Goal: Task Accomplishment & Management: Use online tool/utility

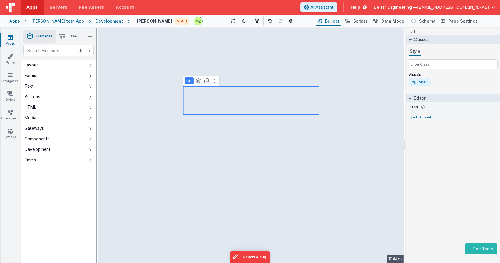
click at [426, 118] on p "Add Attribute" at bounding box center [423, 117] width 20 height 5
click at [432, 137] on div at bounding box center [250, 131] width 500 height 263
click at [424, 105] on icon at bounding box center [423, 107] width 4 height 5
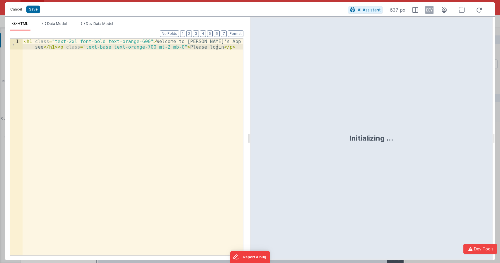
click at [206, 42] on div "< h1 class = "text-2xl font-bold text-orange-600" > Welcome to [PERSON_NAME]'s …" at bounding box center [133, 158] width 221 height 239
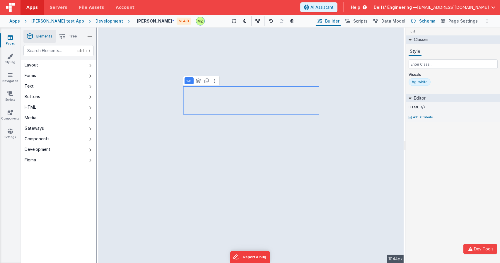
click at [421, 21] on button "Schema" at bounding box center [423, 21] width 28 height 10
click at [426, 184] on div "html Classes Style Visuals bg-white Editor HTML Add Attribute DEV: Focus DEV: b…" at bounding box center [454, 146] width 94 height 236
click at [340, 23] on span "Builder" at bounding box center [332, 21] width 14 height 6
click at [426, 21] on span "Schema" at bounding box center [427, 21] width 16 height 6
click at [368, 22] on span "Scripts" at bounding box center [360, 21] width 14 height 6
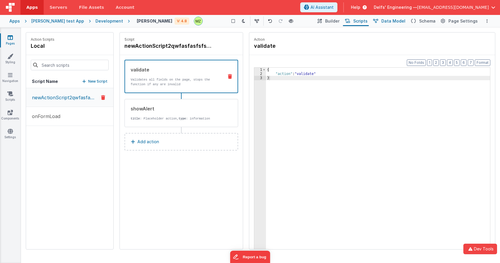
click at [396, 18] on span "Data Model" at bounding box center [394, 21] width 24 height 6
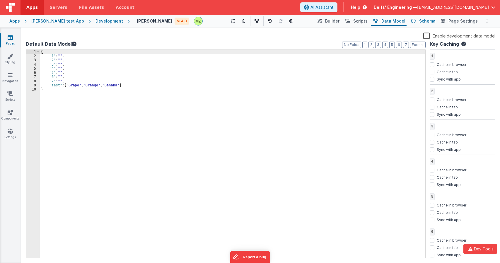
click at [422, 25] on button "Schema" at bounding box center [423, 21] width 28 height 10
click at [334, 22] on span "Builder" at bounding box center [332, 21] width 14 height 6
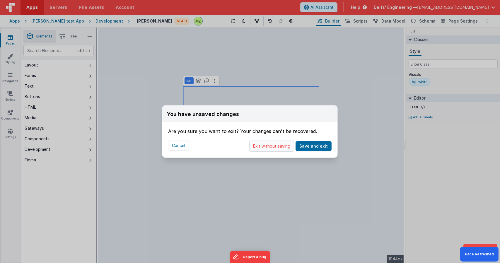
click at [271, 148] on button "Exit without saving" at bounding box center [271, 146] width 45 height 11
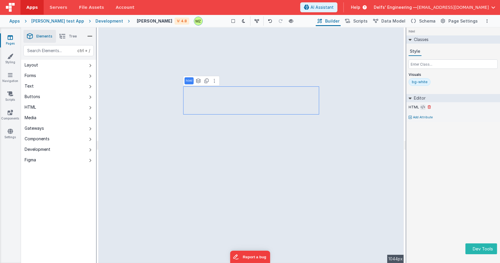
click at [422, 107] on icon at bounding box center [423, 107] width 4 height 5
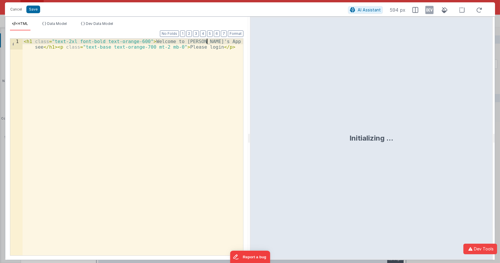
click at [206, 39] on div "< h1 class = "text-2xl font-bold text-orange-600" > Welcome to [PERSON_NAME]'s …" at bounding box center [133, 158] width 221 height 239
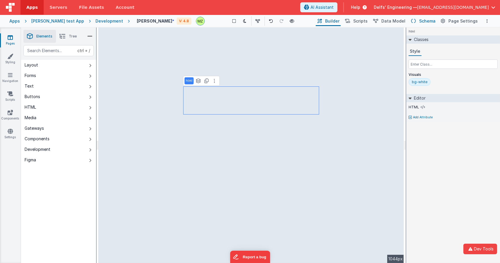
click at [421, 20] on button "Schema" at bounding box center [423, 21] width 28 height 10
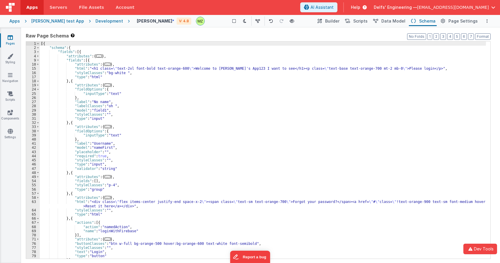
click at [236, 70] on div "[{ "schema" : { "fields" : [{ "attributes" : { ... } , "fields" : [{ "attribute…" at bounding box center [263, 154] width 446 height 225
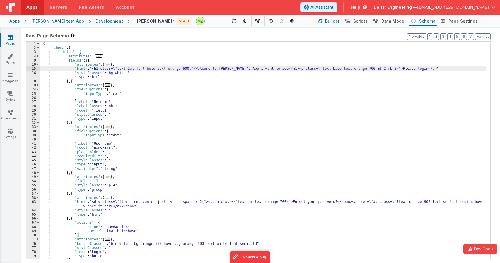
click at [336, 18] on span "Builder" at bounding box center [332, 21] width 14 height 6
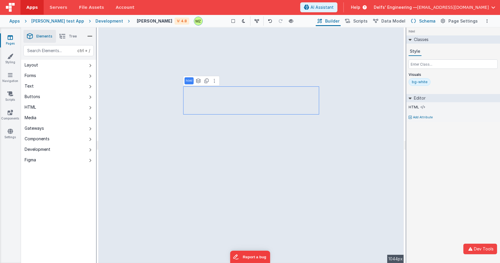
click at [433, 22] on span "Schema" at bounding box center [427, 21] width 16 height 6
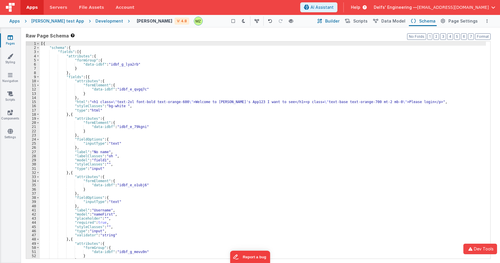
click at [336, 19] on span "Builder" at bounding box center [332, 21] width 14 height 6
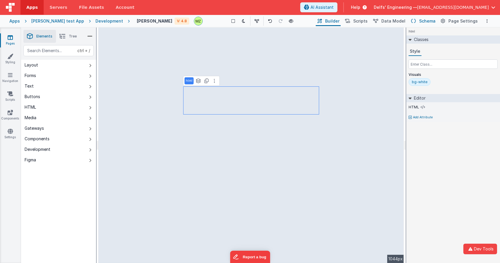
click at [419, 21] on button "Schema" at bounding box center [423, 21] width 28 height 10
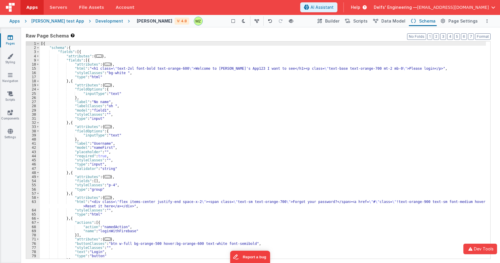
click at [237, 69] on div "[{ "schema" : { "fields" : [{ "attributes" : { ... } , "fields" : [{ "attribute…" at bounding box center [263, 154] width 446 height 225
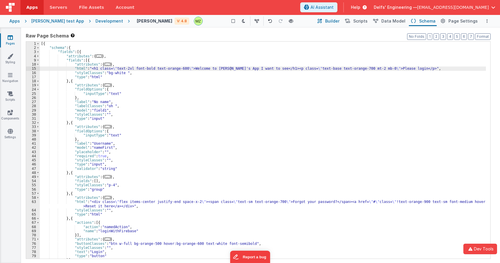
click at [338, 21] on span "Builder" at bounding box center [332, 21] width 14 height 6
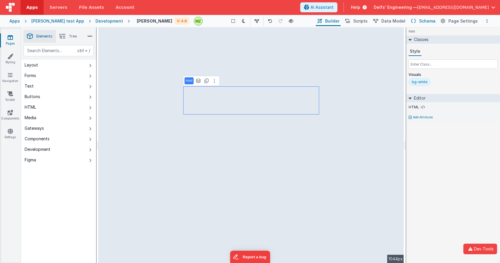
click at [414, 22] on icon at bounding box center [413, 21] width 5 height 6
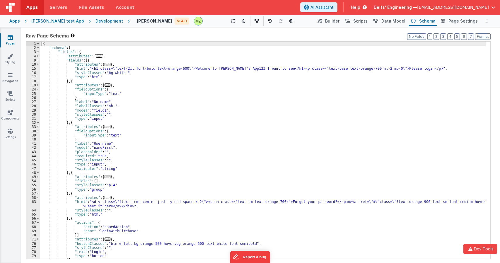
click at [236, 70] on div "[{ "schema" : { "fields" : [{ "attributes" : { ... } , "fields" : [{ "attribute…" at bounding box center [263, 154] width 446 height 225
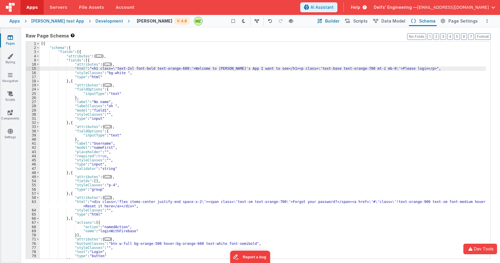
click at [332, 21] on span "Builder" at bounding box center [332, 21] width 14 height 6
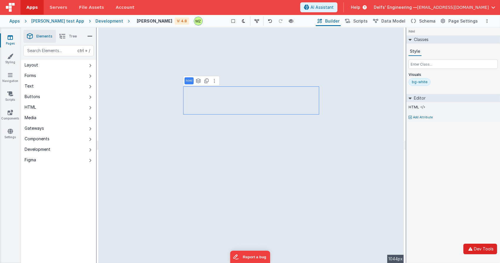
click at [473, 249] on icon "button" at bounding box center [470, 249] width 7 height 4
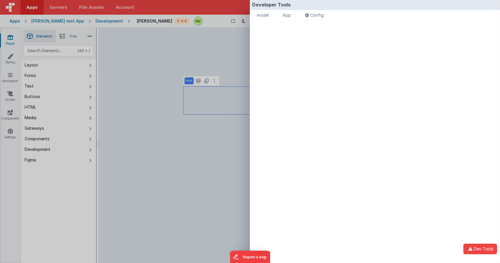
click at [338, 92] on div "model - read only Format 7 6 5 4 3 2 1 No Folds XXXXXXXXXXXXXXXXXXXXXXXXXXXXXXX…" at bounding box center [375, 147] width 250 height 251
click at [265, 15] on span "model" at bounding box center [263, 15] width 12 height 5
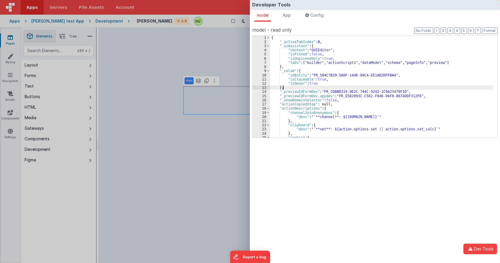
click at [329, 88] on div "{ "_activeTabIndex" : 0 , "_aiAssistant" : { "context" : "GUIEditor" , "isPinne…" at bounding box center [381, 91] width 223 height 110
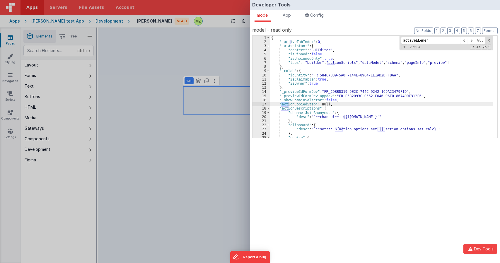
type input "activeELement"
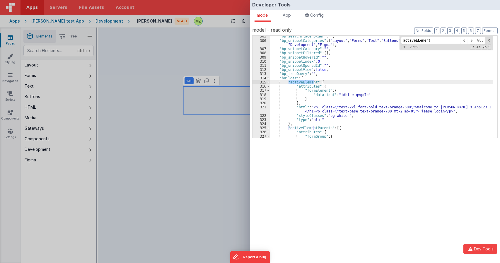
scroll to position [981, 0]
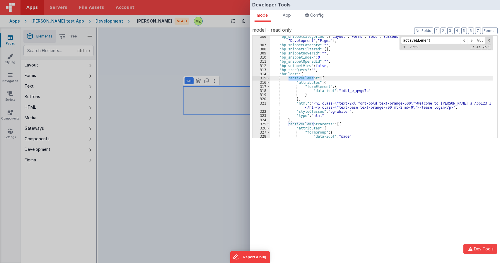
click at [171, 64] on div "Developer Tools model App Params Log (13) Misc Windows Config model - read only…" at bounding box center [250, 131] width 500 height 263
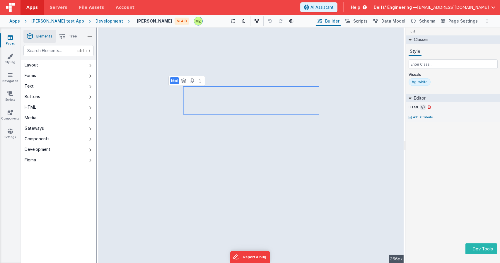
click at [301, 106] on icon at bounding box center [423, 107] width 4 height 5
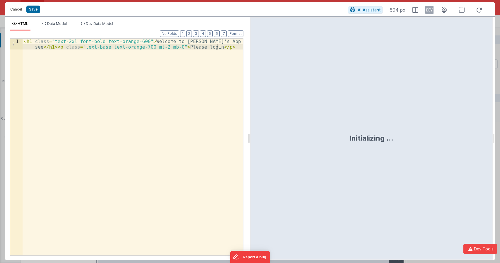
click at [205, 43] on div "< h1 class = "text-2xl font-bold text-orange-600" > Welcome to Michael's App I …" at bounding box center [133, 158] width 221 height 239
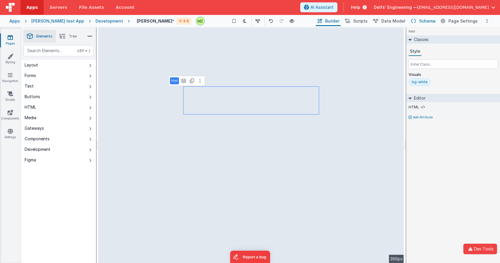
click at [301, 20] on icon at bounding box center [413, 21] width 5 height 6
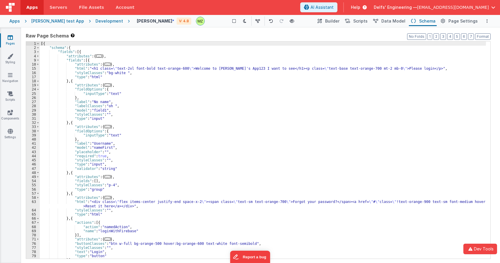
click at [236, 69] on div "[{ "schema" : { "fields" : [{ "attributes" : { ... } , "fields" : [{ "attribute…" at bounding box center [263, 154] width 446 height 225
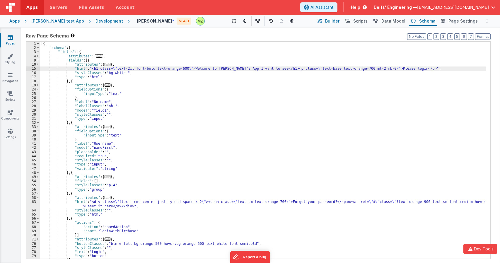
click at [301, 22] on span "Builder" at bounding box center [332, 21] width 14 height 6
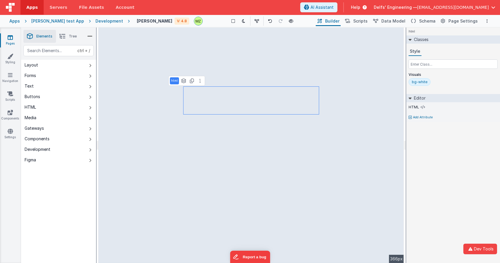
click at [301, 168] on div "html Classes Style Visuals bg-white Editor HTML Add Attribute DEV: Focus DEV: b…" at bounding box center [454, 146] width 94 height 236
click at [423, 107] on icon at bounding box center [423, 107] width 4 height 5
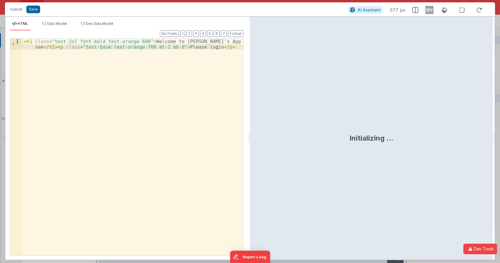
click at [207, 39] on div "< h1 class = "text-2xl font-bold text-orange-600" > Welcome to [PERSON_NAME]'s …" at bounding box center [133, 158] width 221 height 239
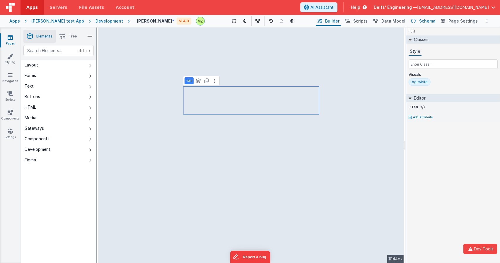
click at [419, 21] on button "Schema" at bounding box center [423, 21] width 28 height 10
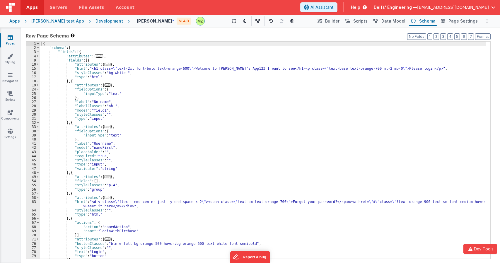
click at [236, 68] on div "[{ "schema" : { "fields" : [{ "attributes" : { ... } , "fields" : [{ "attribute…" at bounding box center [263, 154] width 446 height 225
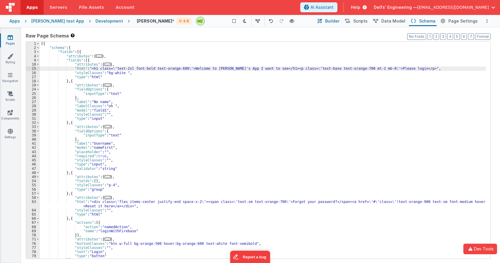
click at [331, 21] on button "Builder" at bounding box center [328, 21] width 25 height 10
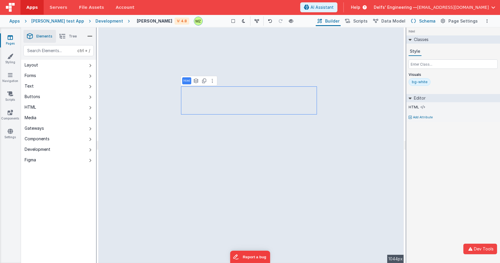
click at [425, 21] on span "Schema" at bounding box center [427, 21] width 16 height 6
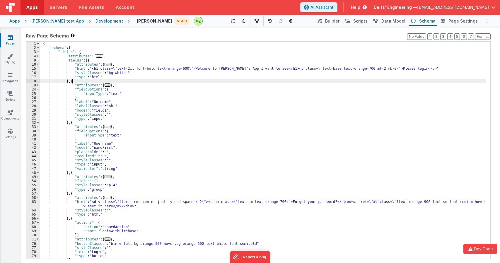
click at [296, 83] on div "[{ "schema" : { "fields" : [{ "attributes" : { ... } , "fields" : [{ "attribute…" at bounding box center [263, 154] width 446 height 225
click at [329, 28] on div "Saved Duplicating Page" at bounding box center [271, 30] width 500 height 5
click at [338, 21] on span "Builder" at bounding box center [332, 21] width 14 height 6
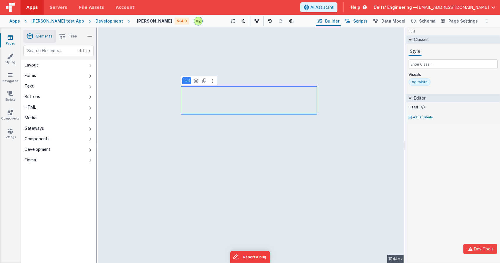
click at [363, 23] on span "Scripts" at bounding box center [360, 21] width 14 height 6
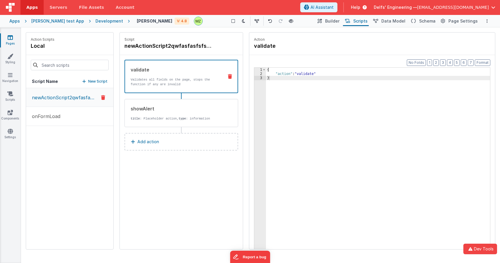
click at [205, 47] on h4 "newActionScript2qwfasfasfsfsafasfasffase" at bounding box center [169, 46] width 88 height 8
click at [178, 47] on input "newActionScript2qwfasfasfsfsafasfasffase" at bounding box center [154, 46] width 59 height 8
type input "newActionScript2"
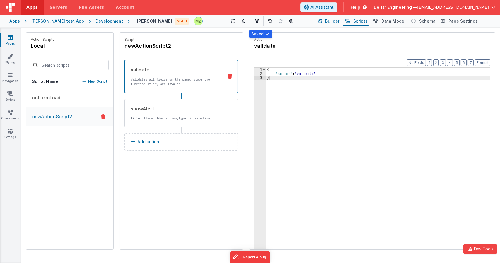
click at [336, 21] on span "Builder" at bounding box center [332, 21] width 14 height 6
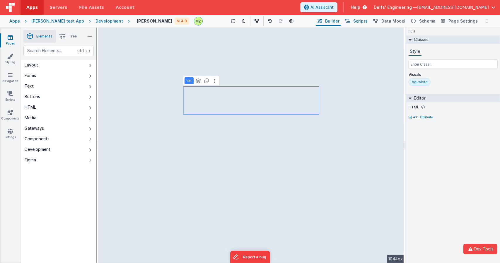
click at [365, 22] on span "Scripts" at bounding box center [360, 21] width 14 height 6
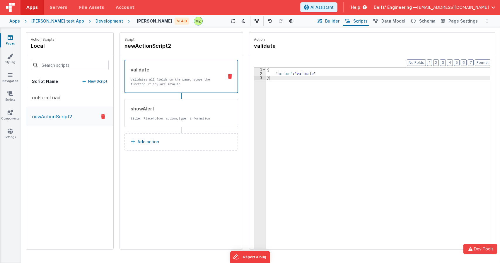
click at [340, 23] on span "Builder" at bounding box center [332, 21] width 14 height 6
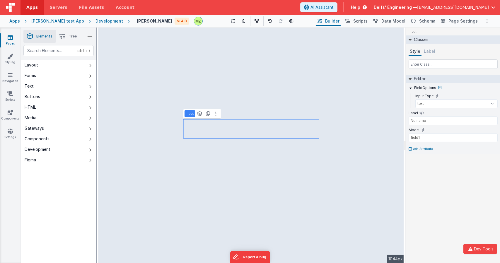
click at [438, 189] on div "input Classes Style Label Editor FieldOptions Input Type text number password e…" at bounding box center [454, 146] width 94 height 236
click at [421, 212] on div "input Classes Style Label Editor FieldOptions Input Type text number password e…" at bounding box center [454, 146] width 94 height 236
click at [435, 130] on div "Model" at bounding box center [453, 130] width 89 height 5
click at [427, 123] on input "No name" at bounding box center [453, 120] width 89 height 9
click at [429, 138] on input "field1" at bounding box center [453, 137] width 89 height 9
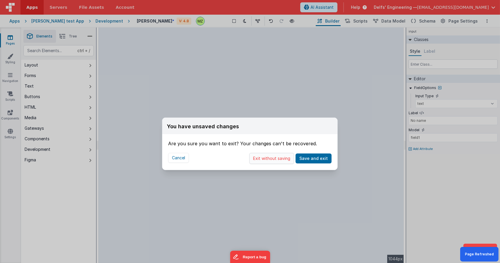
click at [275, 157] on button "Exit without saving" at bounding box center [271, 158] width 45 height 11
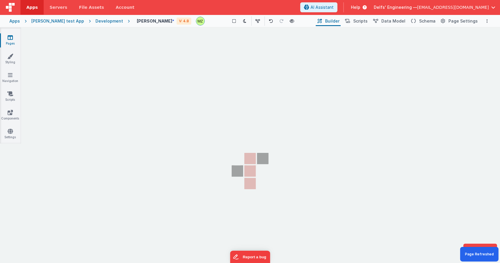
click at [334, 156] on section "Pages Styling Navigation Scripts Components Settings" at bounding box center [250, 152] width 500 height 248
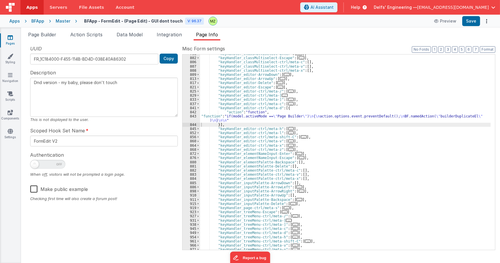
scroll to position [1347, 0]
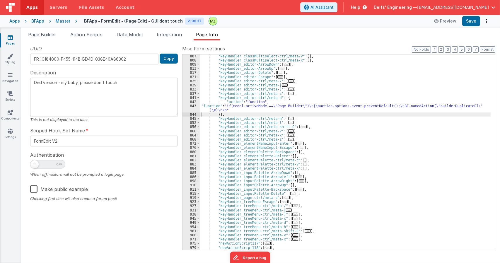
click at [291, 198] on div ""keyHandler_classMultiselect-ctrl/meta-v" : [ ] , "keyHandler_classMultiselect-…" at bounding box center [345, 156] width 291 height 204
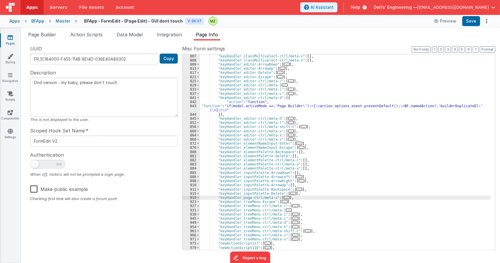
type textarea "Dnd version - my baby, please don't touch"
paste textarea
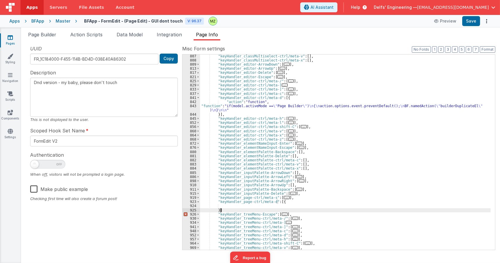
type textarea "Dnd version - my baby, please don't touch"
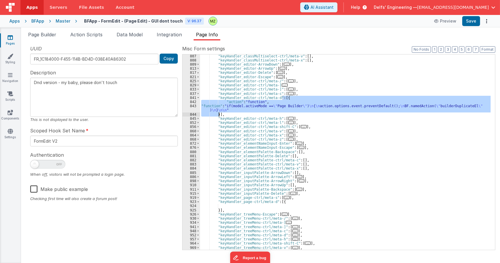
drag, startPoint x: 283, startPoint y: 97, endPoint x: 219, endPoint y: 116, distance: 66.0
click at [219, 116] on div ""keyHandler_classMultiselect-ctrl/meta-v" : [ ] , "keyHandler_classMultiselect-…" at bounding box center [345, 156] width 291 height 204
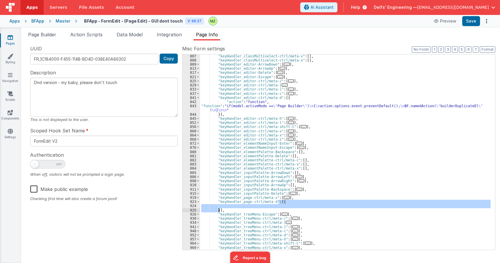
drag, startPoint x: 278, startPoint y: 202, endPoint x: 218, endPoint y: 211, distance: 60.1
click at [218, 211] on div ""keyHandler_classMultiselect-ctrl/meta-v" : [ ] , "keyHandler_classMultiselect-…" at bounding box center [345, 156] width 291 height 204
type textarea "Dnd version - my baby, please don't touch"
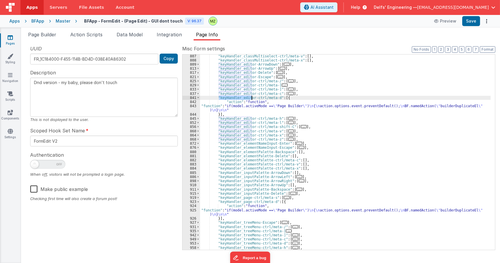
drag, startPoint x: 220, startPoint y: 98, endPoint x: 252, endPoint y: 97, distance: 32.6
click at [252, 97] on div ""keyHandler_classMultiselect-ctrl/meta-v" : [ ] , "keyHandler_classMultiselect-…" at bounding box center [345, 156] width 291 height 204
click at [44, 33] on span "Page Builder" at bounding box center [42, 35] width 28 height 6
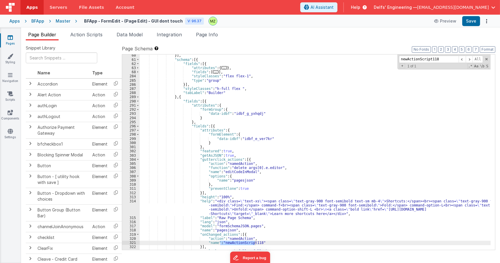
click at [198, 119] on div "}] , "schema" : [{ "fields" : [{ "attributes" : { ... } , "fields" : [ ... ] , …" at bounding box center [315, 155] width 351 height 204
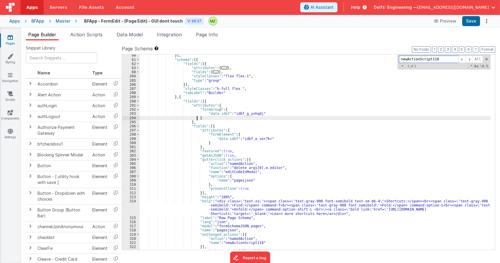
paste input "keyHandler_editor"
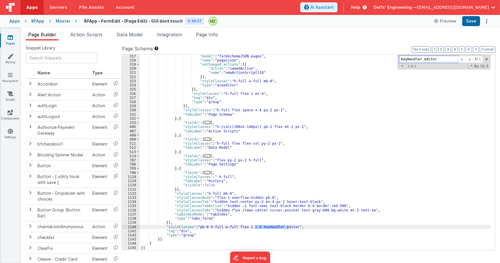
scroll to position [309, 0]
type input "keyHandler_editor"
click at [288, 228] on div ""model" : "formSchemaJSON.pages" , "name" : "pagesjson" , "onChanged_actions" :…" at bounding box center [315, 153] width 351 height 196
click at [215, 35] on span "Page Info" at bounding box center [207, 35] width 22 height 6
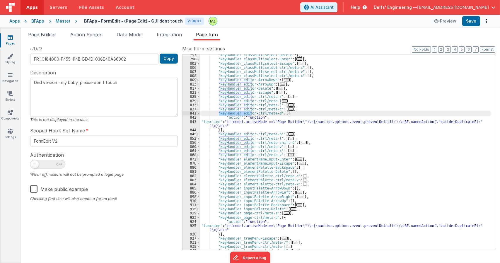
scroll to position [1331, 0]
click at [284, 80] on span "..." at bounding box center [287, 79] width 6 height 3
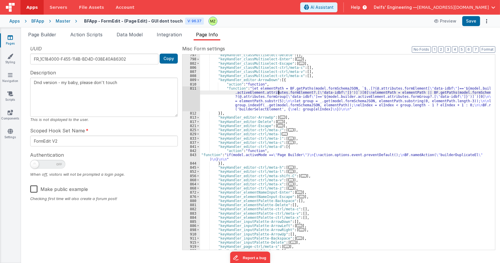
click at [278, 91] on div ""keyHandler_classMultiselect-Delete" : [ ] , "keyHandler_classMultiselect-Enter…" at bounding box center [345, 155] width 291 height 204
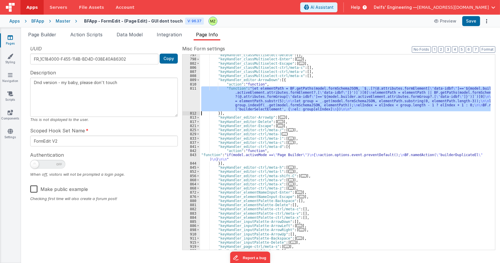
click at [196, 92] on div "811" at bounding box center [192, 98] width 18 height 25
click at [288, 131] on span "..." at bounding box center [291, 129] width 6 height 3
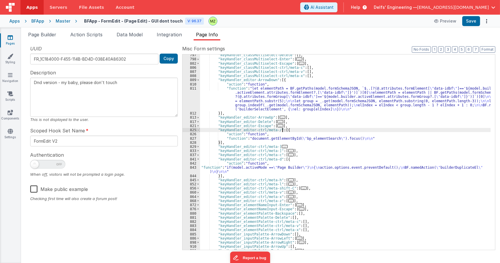
click at [198, 132] on span at bounding box center [198, 130] width 3 height 4
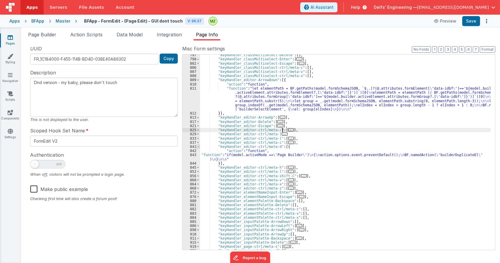
click at [198, 146] on span at bounding box center [198, 147] width 3 height 4
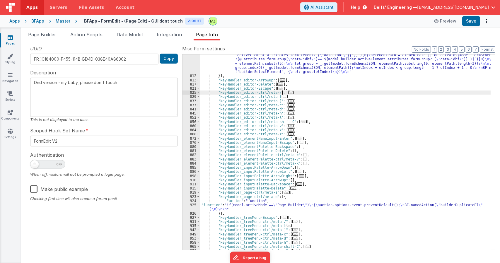
scroll to position [1369, 0]
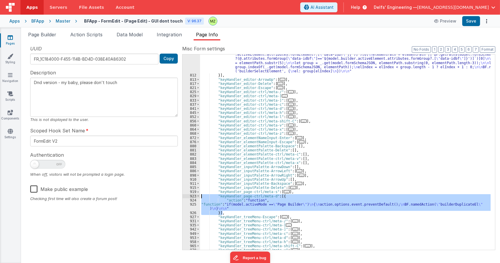
drag, startPoint x: 228, startPoint y: 213, endPoint x: 186, endPoint y: 197, distance: 44.6
click at [186, 197] on div "811 812 813 817 821 825 829 833 837 841 845 852 856 860 864 868 872 876 880 881…" at bounding box center [338, 152] width 313 height 196
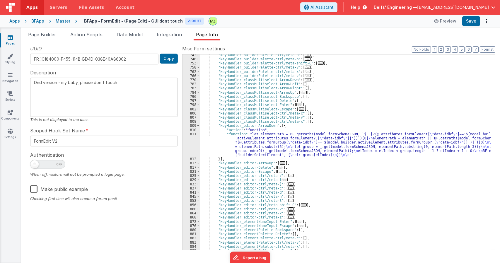
scroll to position [1278, 0]
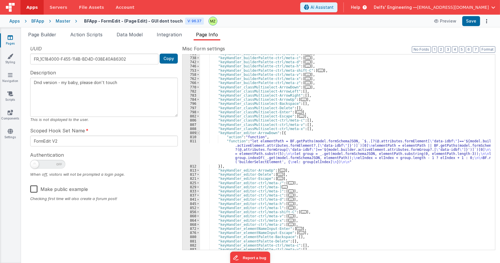
click at [198, 135] on span at bounding box center [198, 133] width 3 height 4
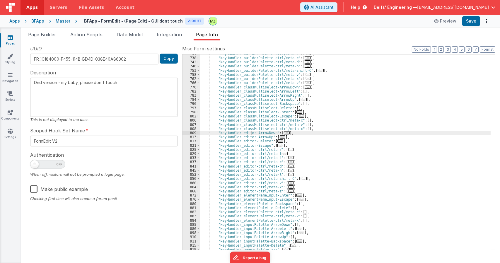
click at [251, 133] on div ""keyHandler_builderPalette-ctrl/meta-]" : [ ... ] , "keyHandler_builderPalette-…" at bounding box center [345, 154] width 291 height 204
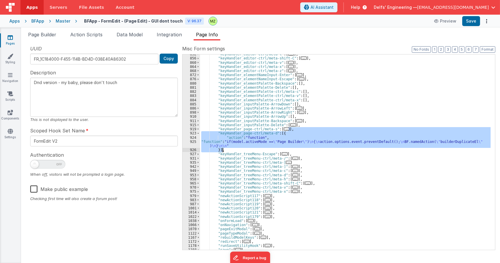
scroll to position [1399, 0]
click at [251, 143] on div ""keyHandler_editor-ctrl/meta-l" : [ ... ] , "keyHandler_editor-ctrl/meta-shift-…" at bounding box center [345, 153] width 291 height 196
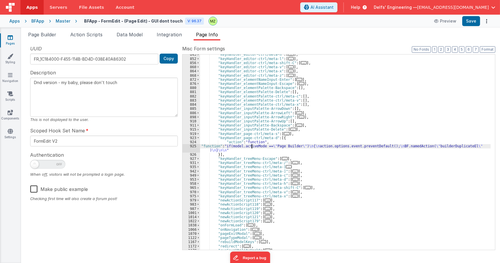
scroll to position [1394, 0]
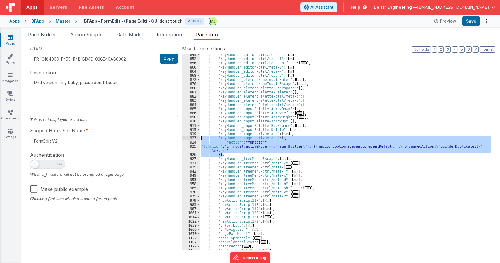
drag, startPoint x: 230, startPoint y: 155, endPoint x: 179, endPoint y: 138, distance: 53.9
click at [179, 138] on div "UUID FR_1C184000-F455-114B-BD4D-038E40A86302 Copy Description Dnd version - my …" at bounding box center [261, 147] width 470 height 205
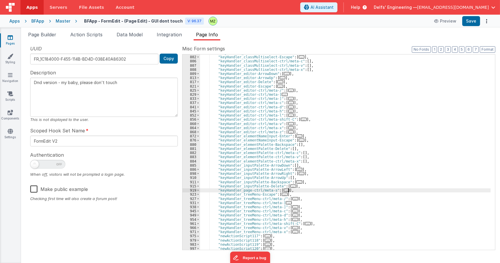
scroll to position [1337, 0]
click at [251, 75] on div ""keyHandler_classMultiselect-Enter" : [ ... ] , "keyHandler_classMultiselect-Es…" at bounding box center [345, 153] width 291 height 204
type textarea "Dnd version - my baby, please don't touch"
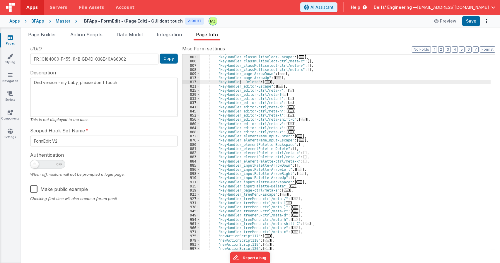
type textarea "Dnd version - my baby, please don't touch"
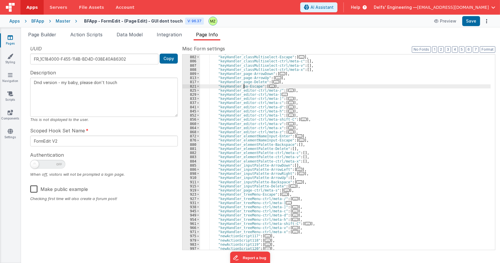
type textarea "Dnd version - my baby, please don't touch"
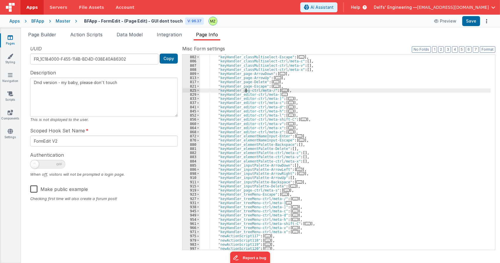
type textarea "Dnd version - my baby, please don't touch"
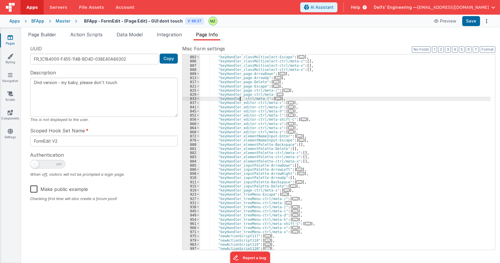
type textarea "Dnd version - my baby, please don't touch"
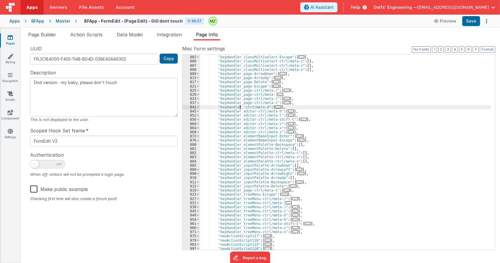
type textarea "Dnd version - my baby, please don't touch"
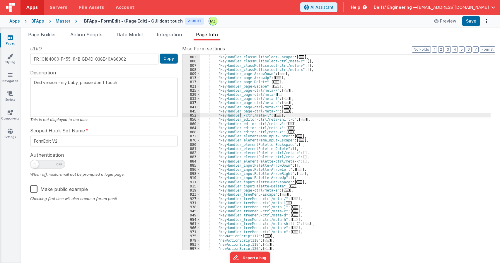
type textarea "Dnd version - my baby, please don't touch"
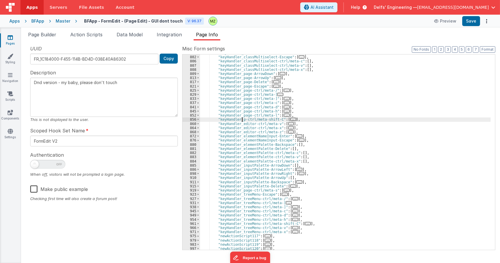
type textarea "Dnd version - my baby, please don't touch"
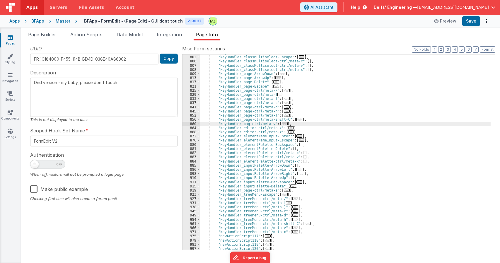
type textarea "Dnd version - my baby, please don't touch"
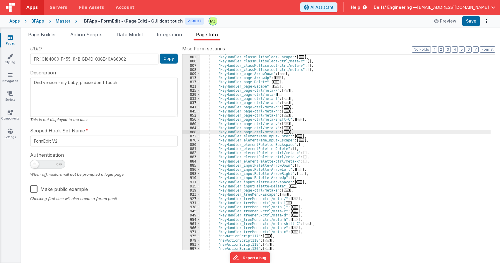
click at [284, 190] on span "..." at bounding box center [287, 190] width 6 height 3
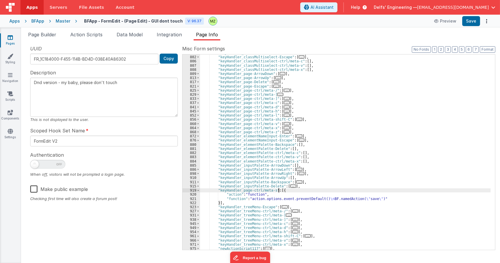
click at [284, 132] on span "..." at bounding box center [287, 131] width 6 height 3
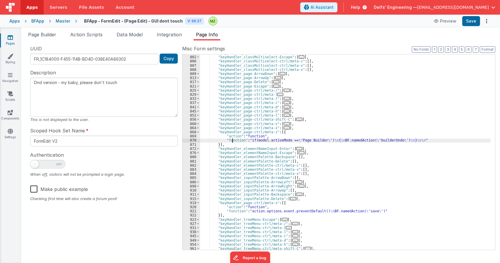
click at [232, 142] on div ""keyHandler_classMultiselect-Enter" : [ ... ] , "keyHandler_classMultiselect-Es…" at bounding box center [345, 153] width 291 height 204
click at [190, 142] on div "870" at bounding box center [192, 140] width 18 height 4
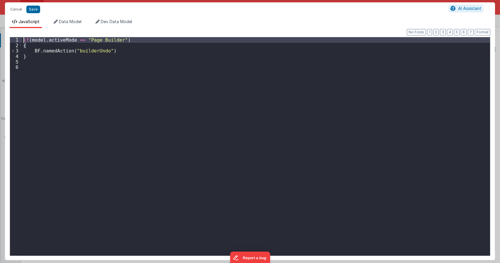
drag, startPoint x: 79, startPoint y: 45, endPoint x: 3, endPoint y: 39, distance: 76.5
click at [3, 39] on div "Cancel Save AI Assistant JavaScript Data Model Dev Data Model Format 7 6 5 4 3 …" at bounding box center [250, 131] width 500 height 263
type textarea "Dnd version - my baby, please don't touch"
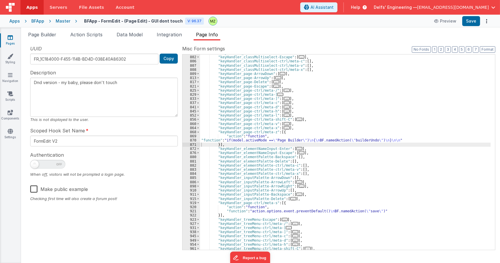
click at [284, 128] on span "..." at bounding box center [287, 127] width 6 height 3
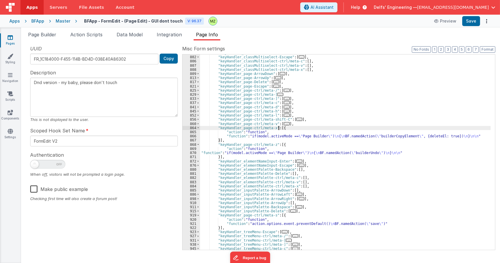
click at [284, 122] on span "..." at bounding box center [287, 123] width 6 height 3
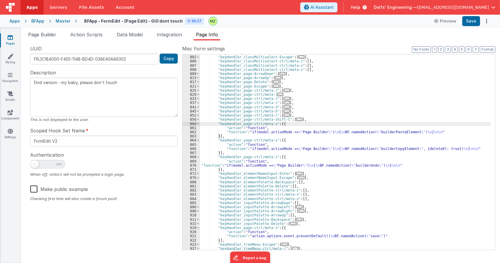
click at [297, 119] on span "..." at bounding box center [300, 119] width 6 height 3
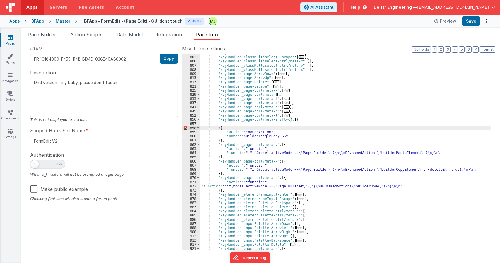
type textarea "Dnd version - my baby, please don't touch"
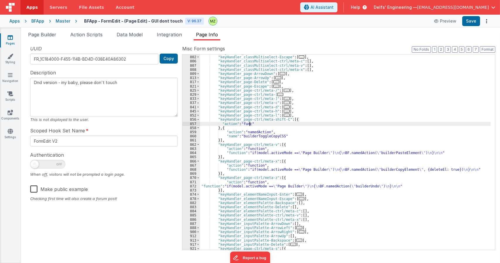
type textarea "Dnd version - my baby, please don't touch"
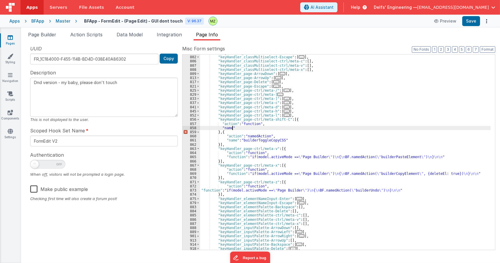
type textarea "Dnd version - my baby, please don't touch"
click at [193, 127] on div "858" at bounding box center [192, 128] width 18 height 4
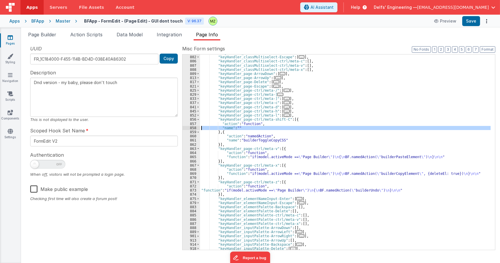
click at [227, 127] on div ""keyHandler_classMultiselect-Enter" : [ ... ] , "keyHandler_classMultiselect-Es…" at bounding box center [345, 153] width 291 height 196
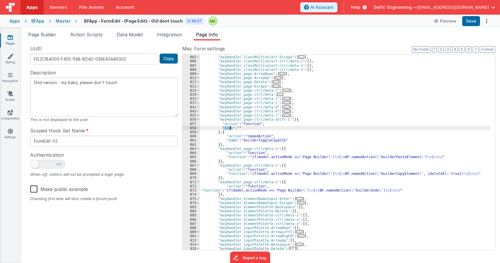
click at [227, 127] on div ""keyHandler_classMultiselect-Enter" : [ ... ] , "keyHandler_classMultiselect-Es…" at bounding box center [345, 153] width 291 height 204
type textarea "Dnd version - my baby, please don't touch"
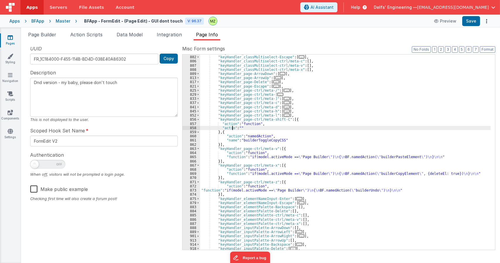
type textarea "Dnd version - my baby, please don't touch"
click at [230, 127] on div ""keyHandler_classMultiselect-Enter" : [ ... ] , "keyHandler_classMultiselect-Es…" at bounding box center [345, 153] width 291 height 204
type textarea "Dnd version - my baby, please don't touch"
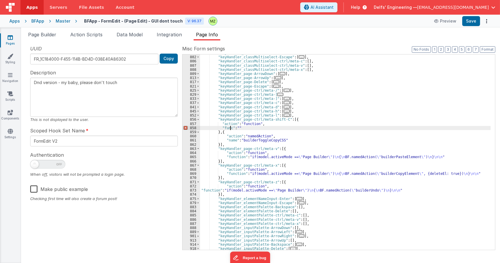
type textarea "Dnd version - my baby, please don't touch"
click at [195, 128] on div "858" at bounding box center [192, 128] width 18 height 4
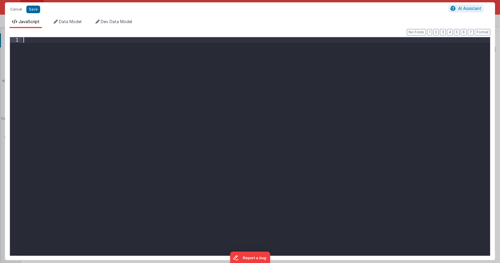
click at [195, 128] on div at bounding box center [256, 152] width 468 height 230
paste textarea
type textarea "Dnd version - my baby, please don't touch"
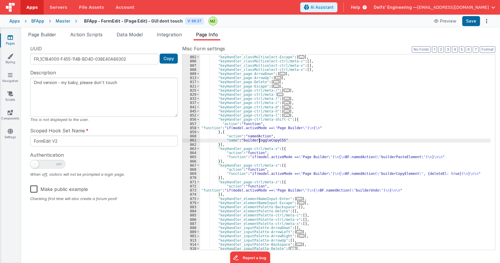
click at [259, 140] on div ""keyHandler_classMultiselect-Enter" : [ ... ] , "keyHandler_classMultiselect-Es…" at bounding box center [345, 153] width 291 height 204
click at [192, 127] on div "858" at bounding box center [192, 128] width 18 height 4
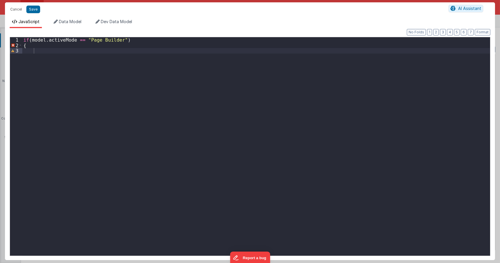
click at [89, 54] on div "if ( model . activeMode == "Page Builder" ) {" at bounding box center [256, 152] width 468 height 230
paste textarea
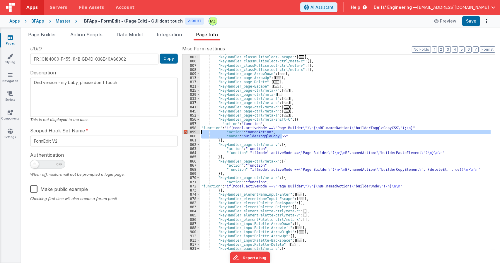
drag, startPoint x: 287, startPoint y: 136, endPoint x: 197, endPoint y: 133, distance: 89.4
click at [197, 133] on div "798 802 806 807 808 809 813 817 821 825 829 833 837 841 845 852 856 857 858 859…" at bounding box center [338, 152] width 313 height 196
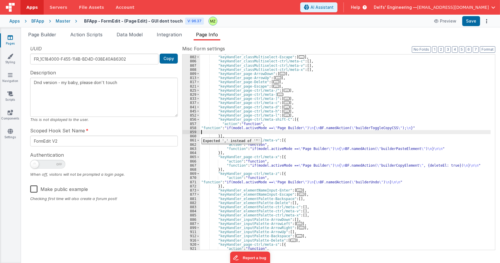
type textarea "Dnd version - my baby, please don't touch"
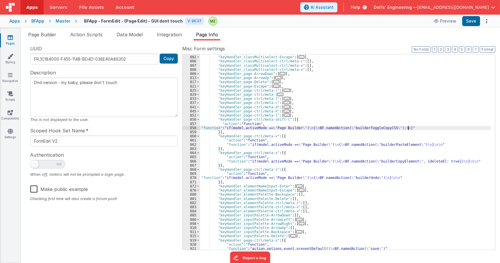
click at [284, 115] on span "..." at bounding box center [287, 115] width 6 height 3
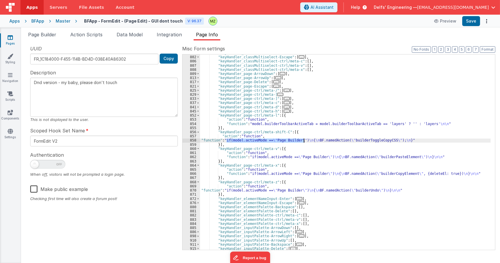
drag, startPoint x: 227, startPoint y: 141, endPoint x: 303, endPoint y: 140, distance: 76.5
click at [303, 140] on div ""keyHandler_classMultiselect-Enter" : [ ... ] , "keyHandler_classMultiselect-Es…" at bounding box center [345, 153] width 291 height 204
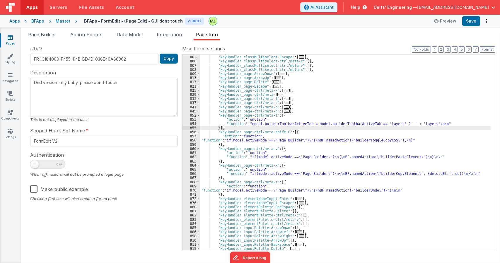
click at [269, 126] on div ""keyHandler_classMultiselect-Enter" : [ ... ] , "keyHandler_classMultiselect-Es…" at bounding box center [345, 153] width 291 height 204
click at [195, 123] on div "854" at bounding box center [192, 124] width 18 height 4
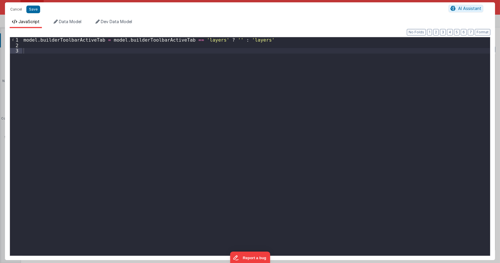
click at [23, 40] on div "model . builderToolbarActiveTab = model . builderToolbarActiveTab == 'layers' ?…" at bounding box center [256, 152] width 468 height 230
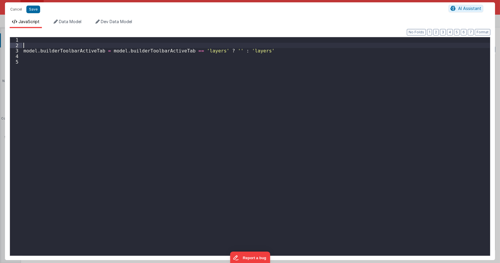
paste textarea
click at [24, 46] on div "if ( model . activeMode == \ "Page Builder \" ) model . builderToolbarActiveTab…" at bounding box center [256, 152] width 468 height 230
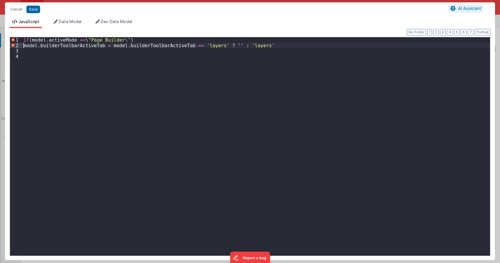
click at [24, 46] on div "if ( model . activeMode == \ "Page Builder \" ) model . builderToolbarActiveTab…" at bounding box center [256, 152] width 468 height 230
click at [140, 41] on div "if ( model . activeMode == \ "Page Builder \" ) model . builderToolbarActiveTab…" at bounding box center [256, 152] width 468 height 230
click at [124, 38] on div "if ( model . activeMode == \ "Page Builder \" ){ model . builderToolbarActiveTa…" at bounding box center [256, 152] width 468 height 230
click at [268, 47] on div "if ( model . activeMode == "Page Builder" ) { model . builderToolbarActiveTab =…" at bounding box center [256, 152] width 468 height 230
click at [24, 41] on div "if ( model . activeMode == "Page Builder" ) { model . builderToolbarActiveTab =…" at bounding box center [256, 152] width 468 height 230
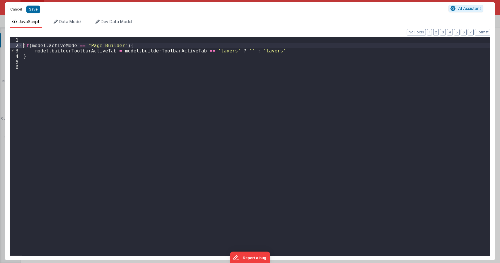
type textarea "Dnd version - my baby, please don't touch"
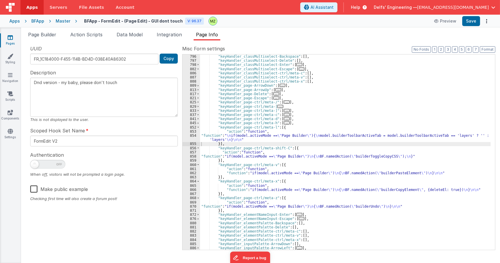
scroll to position [1325, 0]
click at [284, 123] on span "..." at bounding box center [287, 122] width 6 height 3
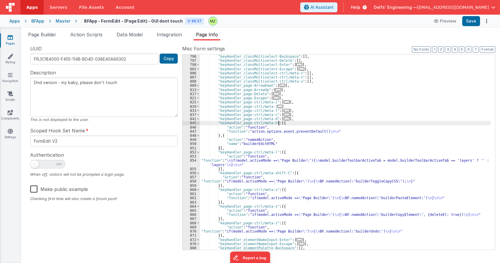
click at [264, 133] on div ""keyHandler_classMultiselect-Backspace" : [ ] , "keyHandler_classMultiselect-De…" at bounding box center [345, 157] width 291 height 204
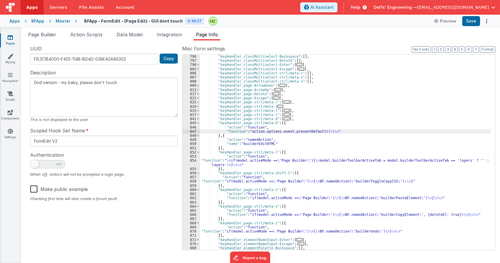
click at [193, 130] on div "847" at bounding box center [192, 132] width 18 height 4
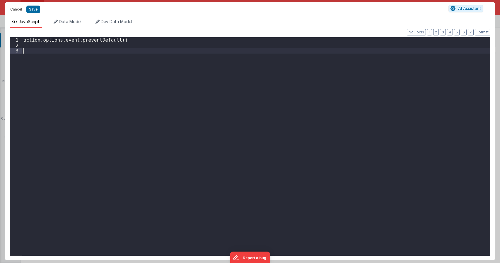
click at [198, 76] on div "action . options . event . preventDefault ( )" at bounding box center [256, 152] width 468 height 230
click at [196, 92] on div "action . options . event . preventDefault ( ) if ( model . activeMode == "Page …" at bounding box center [256, 152] width 468 height 230
click at [200, 234] on div "action . options . event . preventDefault ( ) if ( model . activeMode == "Page …" at bounding box center [256, 152] width 468 height 230
click at [174, 154] on div "action . options . event . preventDefault ( ) if ( model . activeMode == "Page …" at bounding box center [256, 152] width 468 height 230
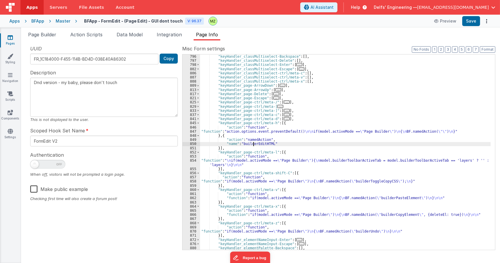
click at [253, 144] on div ""keyHandler_classMultiselect-Backspace" : [ ] , "keyHandler_classMultiselect-De…" at bounding box center [345, 157] width 291 height 204
click at [195, 133] on div "847" at bounding box center [192, 132] width 18 height 4
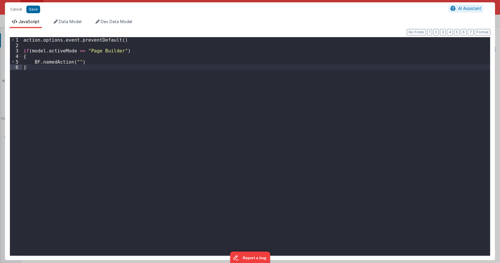
click at [74, 60] on div "action . options . event . preventDefault ( ) if ( model . activeMode == "Page …" at bounding box center [256, 152] width 468 height 230
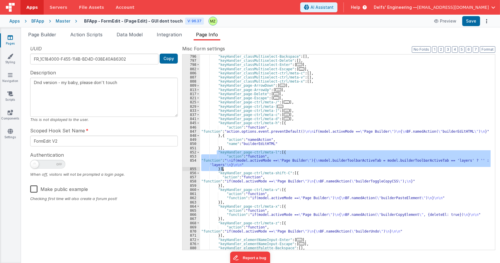
drag, startPoint x: 216, startPoint y: 152, endPoint x: 230, endPoint y: 171, distance: 22.5
click at [230, 171] on div ""keyHandler_classMultiselect-Backspace" : [ ] , "keyHandler_classMultiselect-De…" at bounding box center [345, 157] width 291 height 204
click at [244, 154] on div ""keyHandler_classMultiselect-Backspace" : [ ] , "keyHandler_classMultiselect-De…" at bounding box center [345, 153] width 291 height 196
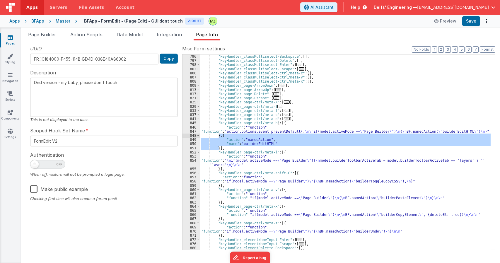
drag, startPoint x: 218, startPoint y: 148, endPoint x: 219, endPoint y: 137, distance: 10.9
click at [219, 137] on div ""keyHandler_classMultiselect-Backspace" : [ ] , "keyHandler_classMultiselect-De…" at bounding box center [345, 157] width 291 height 204
type textarea "Dnd version - my baby, please don't touch"
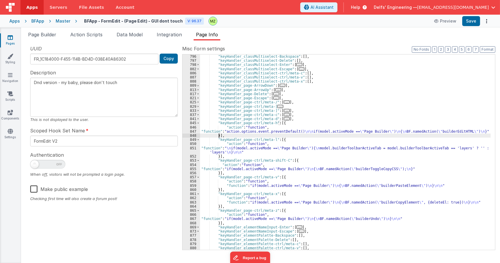
click at [284, 119] on span "..." at bounding box center [287, 118] width 6 height 3
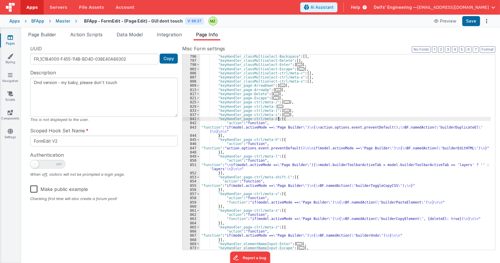
click at [284, 116] on span "..." at bounding box center [287, 114] width 6 height 3
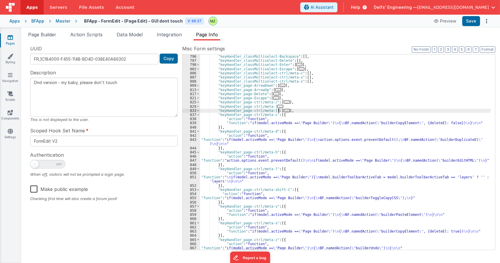
click at [284, 111] on span "..." at bounding box center [287, 110] width 6 height 3
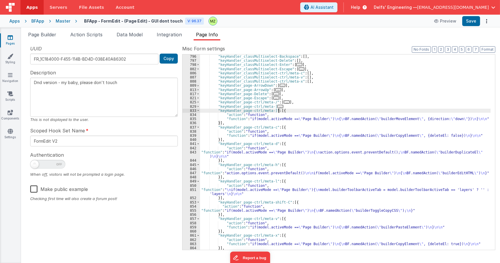
click at [278, 107] on span "..." at bounding box center [281, 106] width 6 height 3
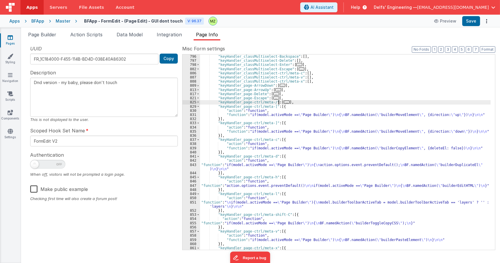
click at [284, 102] on span "..." at bounding box center [287, 102] width 6 height 3
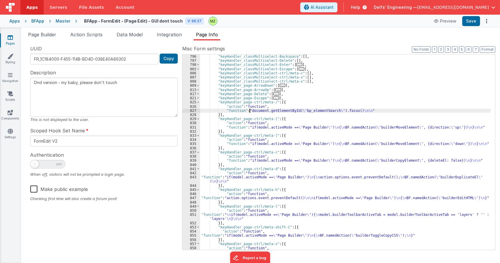
click at [251, 109] on div ""keyHandler_classMultiselect-Backspace" : [ ] , "keyHandler_classMultiselect-De…" at bounding box center [345, 157] width 291 height 204
click at [193, 111] on div "827" at bounding box center [192, 111] width 18 height 4
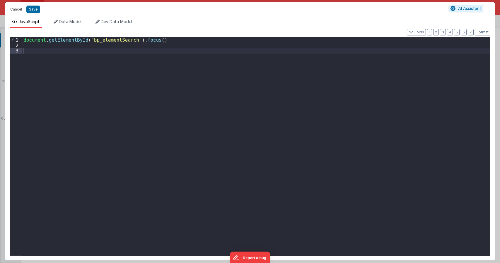
click at [24, 41] on div "document . getElementById ( "bp_elementSearch" ) . focus ( )" at bounding box center [256, 152] width 468 height 230
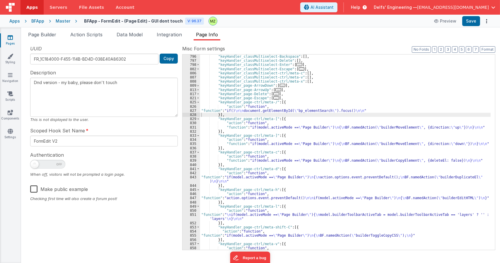
click at [280, 128] on div ""keyHandler_classMultiselect-Backspace" : [ ] , "keyHandler_classMultiselect-De…" at bounding box center [345, 157] width 291 height 204
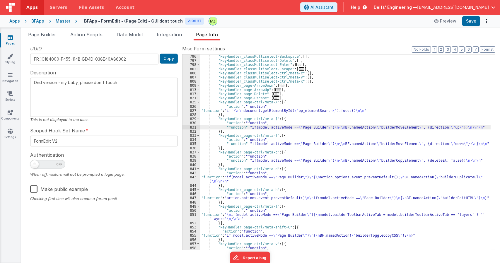
click at [192, 128] on div "831" at bounding box center [192, 127] width 18 height 4
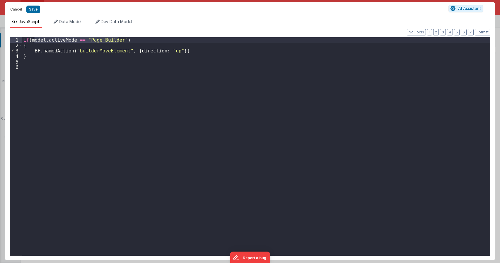
drag, startPoint x: 120, startPoint y: 38, endPoint x: 31, endPoint y: 40, distance: 88.5
click at [31, 40] on div "if ( model . activeMode == "Page Builder" ) { BF . namedAction ( "builderMoveEl…" at bounding box center [256, 152] width 468 height 230
type textarea "Dnd version - my baby, please don't touch"
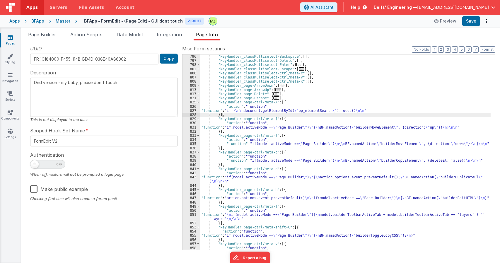
click at [262, 114] on div ""keyHandler_classMultiselect-Backspace" : [ ] , "keyHandler_classMultiselect-De…" at bounding box center [345, 157] width 291 height 204
click at [194, 110] on div "827" at bounding box center [192, 111] width 18 height 4
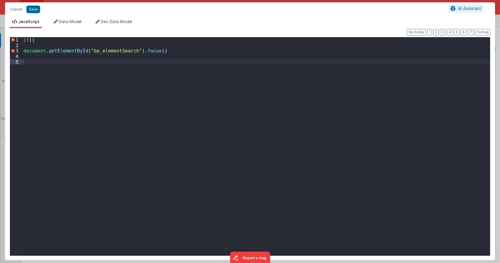
click at [31, 40] on div "if ( ) document . getElementById ( "bp_elementSearch" ) . focus ( )" at bounding box center [256, 152] width 468 height 230
paste textarea
click at [127, 39] on div "if ( model . activeMode == "Page Builder" ) document . getElementById ( "bp_ele…" at bounding box center [256, 152] width 468 height 230
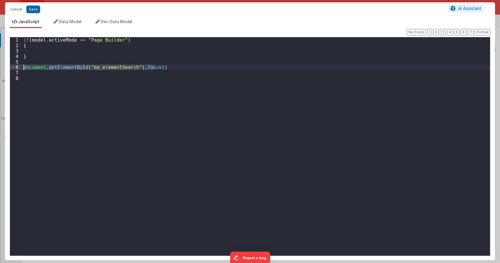
drag, startPoint x: 155, startPoint y: 68, endPoint x: 16, endPoint y: 66, distance: 138.4
click at [16, 66] on div "1 2 3 4 5 6 7 8 if ( model . activeMode == "Page Builder" ) { } document . getE…" at bounding box center [250, 146] width 481 height 219
click at [35, 52] on div "if ( model . activeMode == "Page Builder" ) { }" at bounding box center [256, 152] width 468 height 230
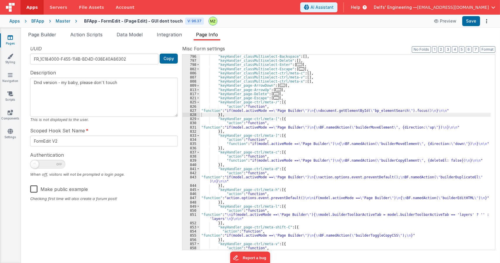
click at [273, 98] on span "..." at bounding box center [276, 97] width 6 height 3
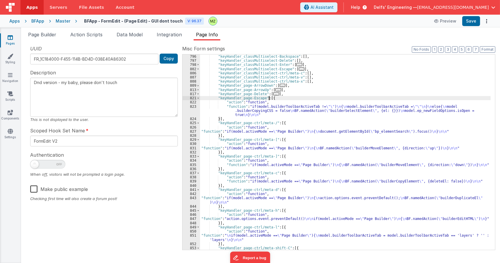
click at [271, 111] on div ""keyHandler_classMultiselect-Backspace" : [ ] , "keyHandler_classMultiselect-De…" at bounding box center [345, 157] width 291 height 204
click at [193, 108] on div "823" at bounding box center [192, 111] width 18 height 13
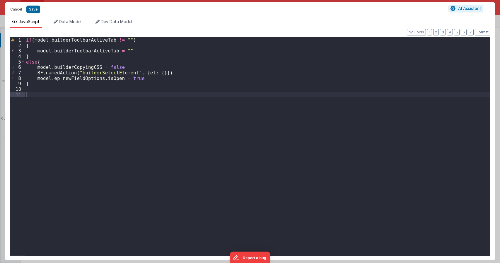
click at [166, 99] on div "if ( model . builderToolbarActiveTab != "" ) { model . builderToolbarActiveTab …" at bounding box center [257, 152] width 465 height 230
type textarea "Dnd version - my baby, please don't touch"
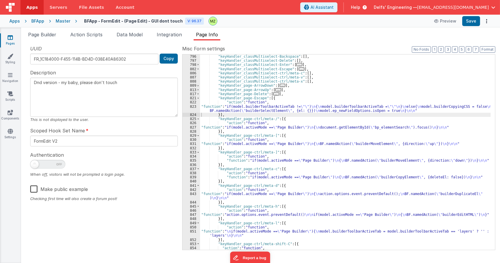
click at [252, 110] on div ""keyHandler_classMultiselect-Backspace" : [ ] , "keyHandler_classMultiselect-De…" at bounding box center [345, 157] width 291 height 204
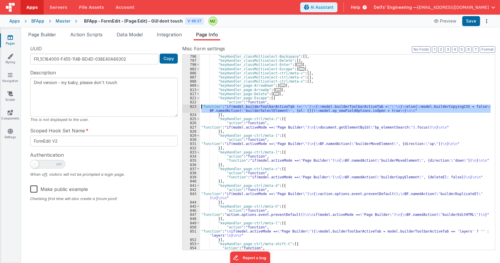
click at [195, 106] on div "823" at bounding box center [192, 109] width 18 height 8
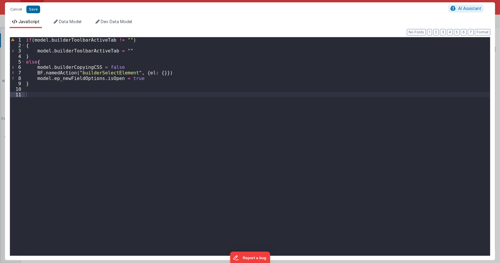
click at [26, 40] on div "if ( model . builderToolbarActiveTab != "" ) { model . builderToolbarActiveTab …" at bounding box center [257, 152] width 465 height 230
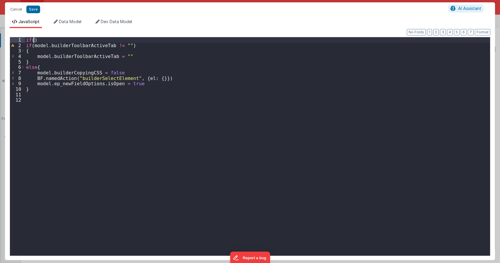
type textarea "Dnd version - my baby, please don't touch"
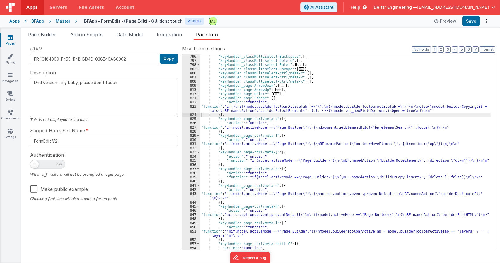
click at [262, 146] on div ""keyHandler_classMultiselect-Backspace" : [ ] , "keyHandler_classMultiselect-De…" at bounding box center [345, 157] width 291 height 204
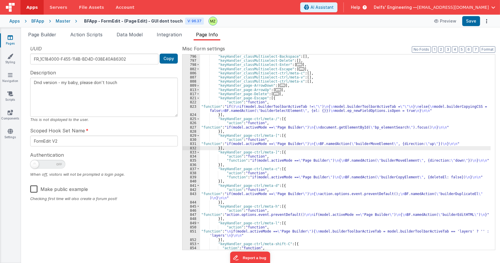
click at [191, 127] on div "827" at bounding box center [192, 127] width 18 height 4
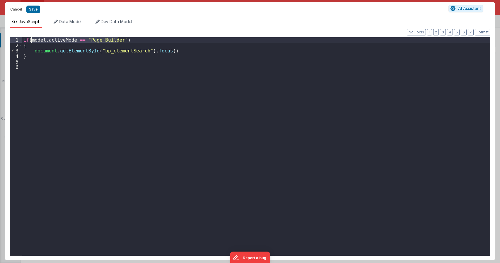
drag, startPoint x: 119, startPoint y: 39, endPoint x: 31, endPoint y: 41, distance: 87.7
click at [31, 41] on div "if ( model . activeMode == "Page Builder" ) { document . getElementById ( "bp_e…" at bounding box center [256, 152] width 468 height 230
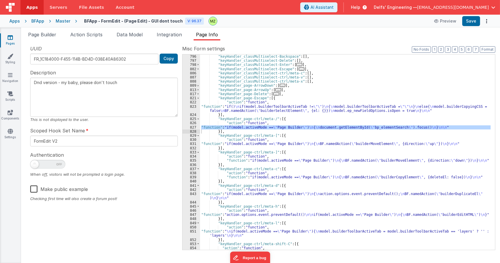
click at [249, 110] on div ""keyHandler_classMultiselect-Backspace" : [ ] , "keyHandler_classMultiselect-De…" at bounding box center [345, 157] width 291 height 204
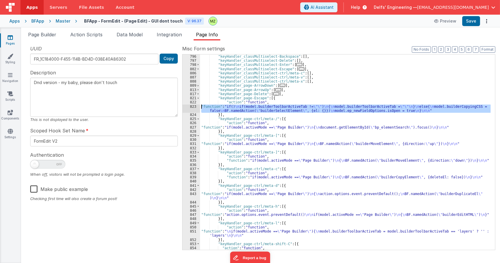
click at [191, 106] on div "823" at bounding box center [192, 109] width 18 height 8
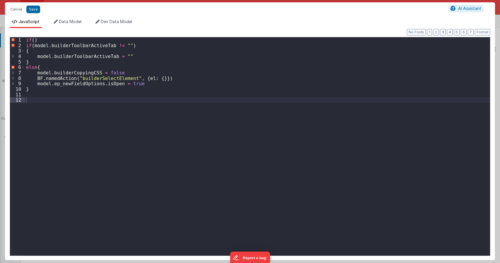
click at [34, 40] on div "if ( ) if ( model . builderToolbarActiveTab != "" ) { model . builderToolbarAct…" at bounding box center [257, 152] width 465 height 230
paste textarea
click at [127, 41] on div "if ( model . activeMode == "Page Builder" ) if ( model . builderToolbarActiveTa…" at bounding box center [257, 152] width 465 height 230
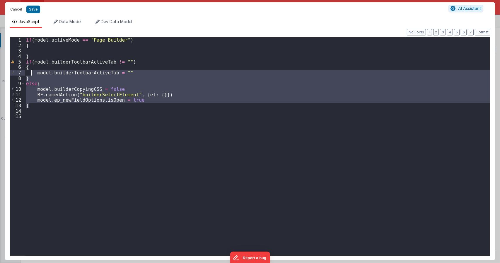
drag, startPoint x: 48, startPoint y: 103, endPoint x: 30, endPoint y: 68, distance: 39.5
click at [30, 68] on div "if ( model . activeMode == "Page Builder" ) { } if ( model . builderToolbarActi…" at bounding box center [257, 152] width 465 height 230
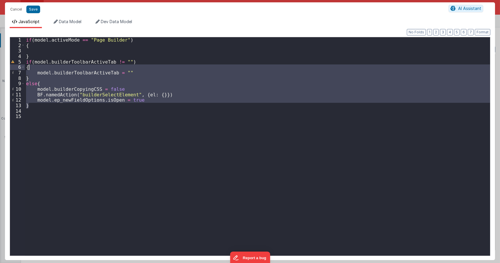
click at [33, 103] on div "if ( model . activeMode == "Page Builder" ) { } if ( model . builderToolbarActi…" at bounding box center [257, 146] width 465 height 219
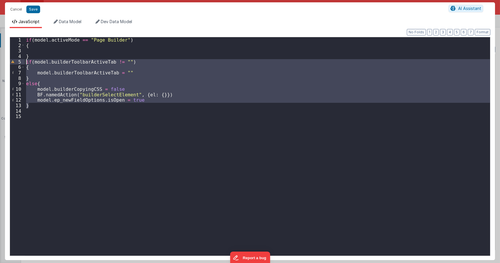
drag, startPoint x: 33, startPoint y: 106, endPoint x: 25, endPoint y: 63, distance: 44.0
click at [25, 63] on div "1 2 3 4 5 6 7 8 9 10 11 12 13 14 15 if ( model . activeMode == "Page Builder" )…" at bounding box center [250, 146] width 481 height 219
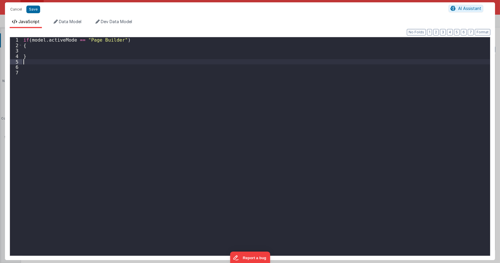
click at [36, 53] on div "if ( model . activeMode == "Page Builder" ) { }" at bounding box center [256, 152] width 468 height 230
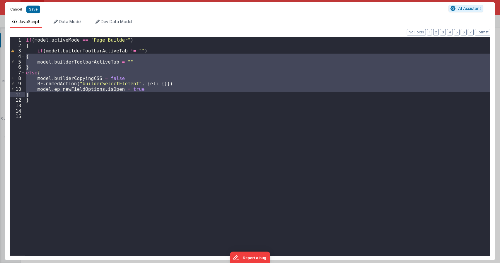
drag, startPoint x: 27, startPoint y: 57, endPoint x: 48, endPoint y: 94, distance: 43.4
click at [48, 94] on div "if ( model . activeMode == "Page Builder" ) { if ( model . builderToolbarActive…" at bounding box center [257, 152] width 465 height 230
click at [90, 103] on div "if ( model . activeMode == "Page Builder" ) { if ( model . builderToolbarActive…" at bounding box center [257, 152] width 465 height 230
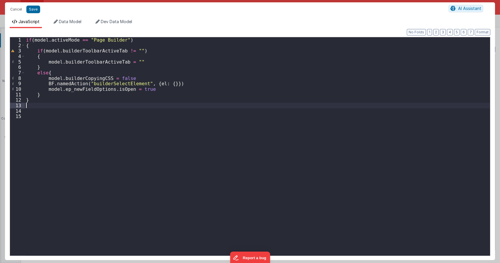
type textarea "Dnd version - my baby, please don't touch"
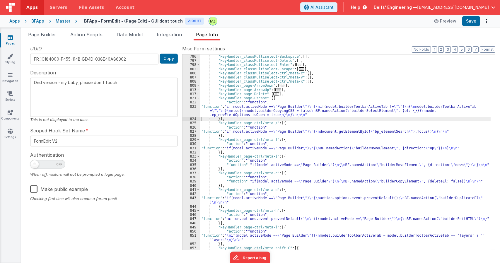
click at [273, 95] on span "..." at bounding box center [276, 93] width 6 height 3
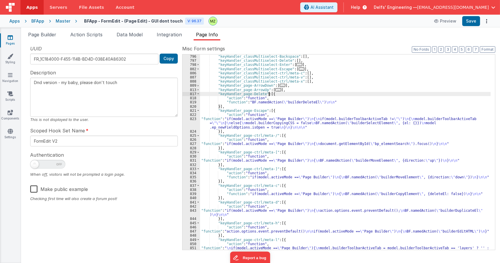
click at [275, 102] on div ""keyHandler_classMultiselect-Backspace" : [ ] , "keyHandler_classMultiselect-De…" at bounding box center [345, 159] width 291 height 208
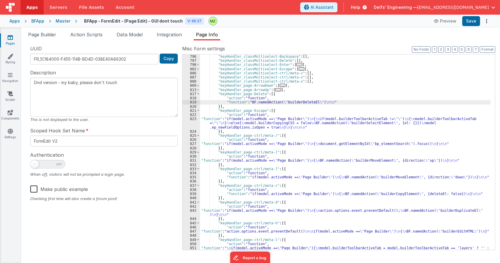
click at [192, 101] on div "819" at bounding box center [192, 102] width 18 height 4
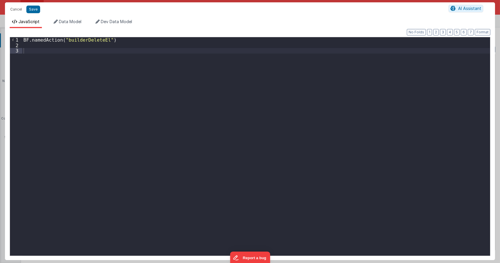
click at [24, 39] on div "BF . namedAction ( "builderDeleteEl" )" at bounding box center [256, 152] width 468 height 230
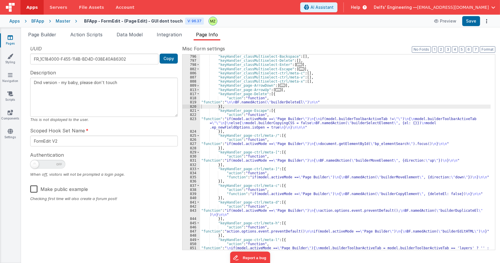
click at [253, 126] on div ""keyHandler_classMultiselect-Backspace" : [ ] , "keyHandler_classMultiselect-De…" at bounding box center [345, 159] width 291 height 208
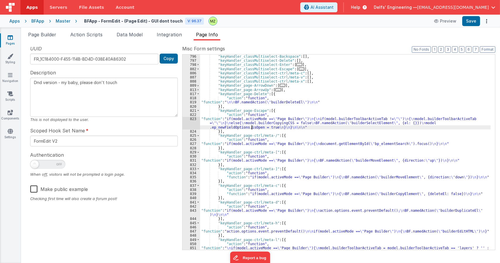
click at [193, 121] on div "823" at bounding box center [192, 123] width 18 height 13
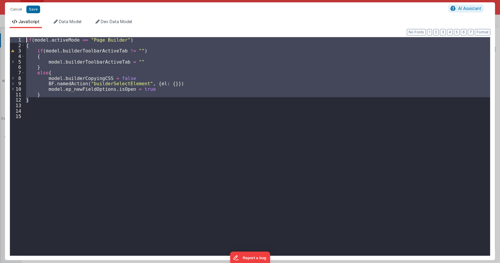
drag, startPoint x: 39, startPoint y: 100, endPoint x: 7, endPoint y: 39, distance: 68.6
click at [7, 39] on div "Format 7 6 5 4 3 2 1 No Folds 1 2 3 4 5 6 7 8 9 10 11 12 13 14 15 if ( model . …" at bounding box center [250, 144] width 490 height 232
click at [202, 103] on div "if ( model . activeMode == "Page Builder" ) { if ( model . builderToolbarActive…" at bounding box center [257, 152] width 465 height 230
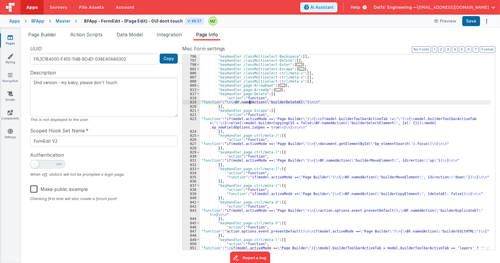
click at [250, 103] on div ""keyHandler_classMultiselect-Backspace" : [ ] , "keyHandler_classMultiselect-De…" at bounding box center [345, 159] width 291 height 208
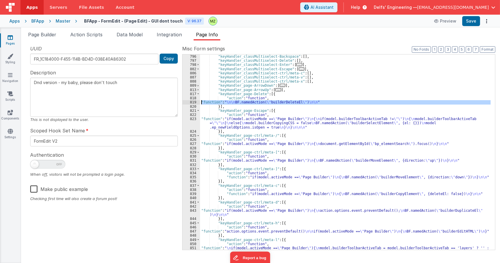
click at [193, 102] on div "819" at bounding box center [192, 102] width 18 height 4
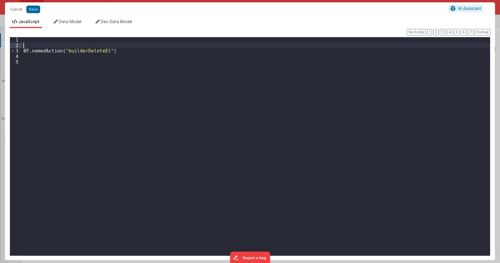
click at [31, 46] on div "BF . namedAction ( "builderDeleteEl" )" at bounding box center [256, 152] width 468 height 230
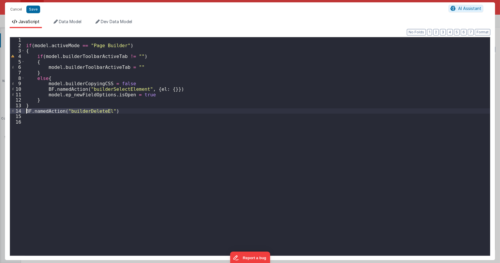
drag, startPoint x: 118, startPoint y: 111, endPoint x: 18, endPoint y: 109, distance: 100.0
click at [18, 109] on div "1 2 3 4 5 6 7 8 9 10 11 12 13 14 15 16 if ( model . activeMode == "Page Builder…" at bounding box center [250, 146] width 481 height 219
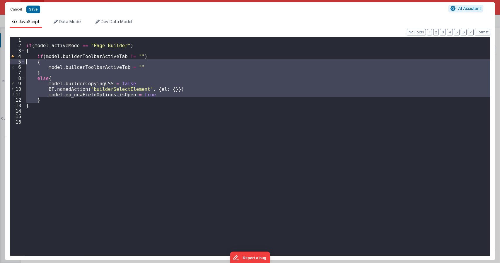
drag, startPoint x: 50, startPoint y: 99, endPoint x: 0, endPoint y: 58, distance: 64.8
click at [0, 58] on div "Cancel Save AI Assistant JavaScript Data Model Dev Data Model Format 7 6 5 4 3 …" at bounding box center [250, 131] width 500 height 263
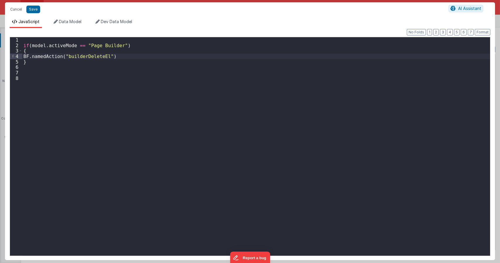
click at [23, 57] on div "if ( model . activeMode == "Page Builder" ) { BF . namedAction ( "builderDelete…" at bounding box center [256, 152] width 468 height 230
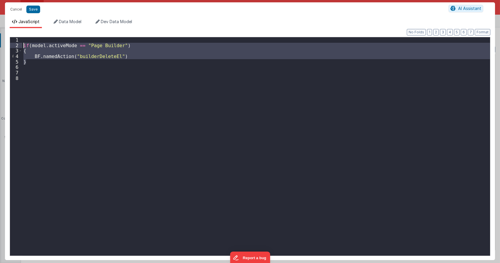
drag, startPoint x: 38, startPoint y: 64, endPoint x: 18, endPoint y: 43, distance: 28.2
click at [18, 43] on div "1 2 3 4 5 6 7 8 if ( model . activeMode == "Page Builder" ) { BF . namedAction …" at bounding box center [250, 146] width 481 height 219
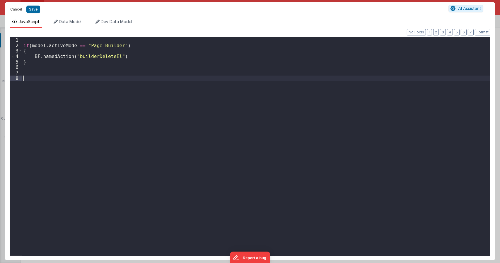
click at [84, 88] on div "if ( model . activeMode == "Page Builder" ) { BF . namedAction ( "builderDelete…" at bounding box center [256, 152] width 468 height 230
type textarea "Dnd version - my baby, please don't touch"
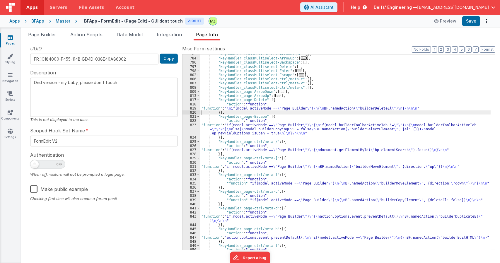
scroll to position [1319, 0]
click at [276, 97] on span "..." at bounding box center [279, 96] width 6 height 3
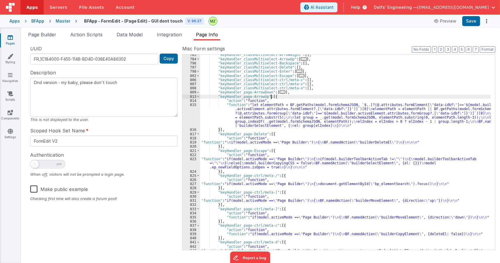
click at [262, 109] on div ""keyHandler_classMultiselect-ArrowRight" : [ ] , "keyHandler_classMultiselect-A…" at bounding box center [345, 157] width 291 height 208
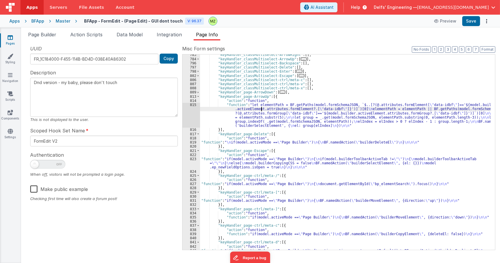
click at [195, 106] on div "815" at bounding box center [192, 115] width 18 height 25
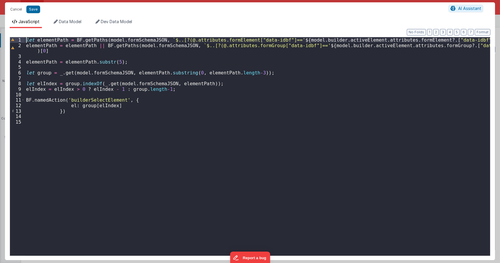
click at [26, 41] on div "let elementPath = BF . getPaths ( model . formSchemaJSON , ` $..[?(@.attributes…" at bounding box center [257, 152] width 465 height 230
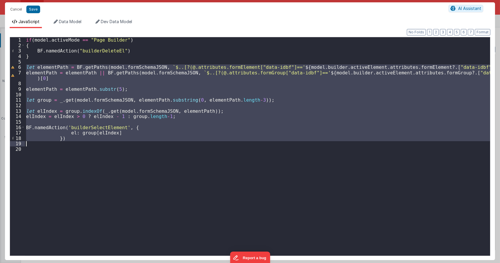
drag, startPoint x: 26, startPoint y: 68, endPoint x: 82, endPoint y: 144, distance: 94.6
click at [82, 144] on div "if ( model . activeMode == "Page Builder" ) { BF . namedAction ( "builderDelete…" at bounding box center [257, 152] width 465 height 230
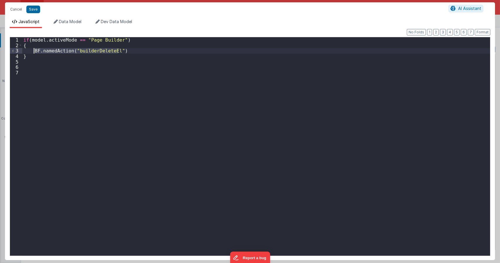
drag, startPoint x: 120, startPoint y: 51, endPoint x: 33, endPoint y: 51, distance: 86.8
click at [33, 51] on div "if ( model . activeMode == "Page Builder" ) { BF . namedAction ( "builderDelete…" at bounding box center [256, 152] width 468 height 230
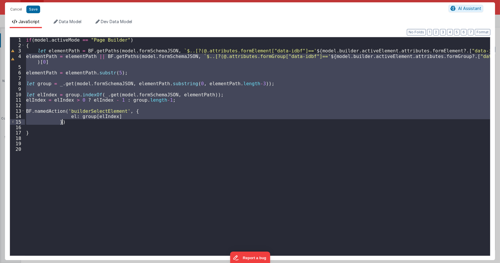
drag, startPoint x: 27, startPoint y: 60, endPoint x: 79, endPoint y: 123, distance: 81.7
click at [79, 123] on div "if ( model . activeMode == "Page Builder" ) { let elementPath = BF . getPaths (…" at bounding box center [257, 152] width 465 height 230
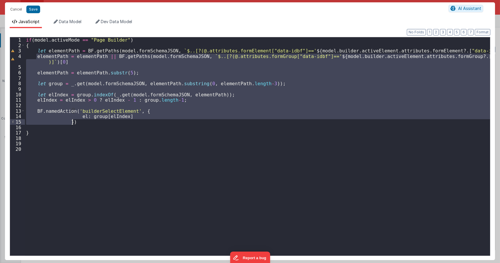
click at [86, 124] on div "if ( model . activeMode == "Page Builder" ) { let elementPath = BF . getPaths (…" at bounding box center [257, 146] width 465 height 219
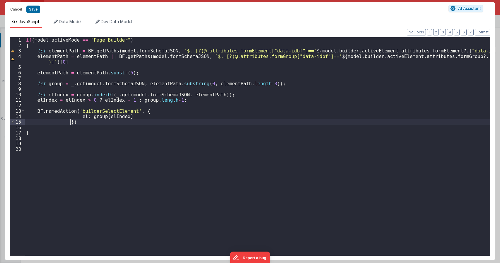
click at [69, 120] on div "if ( model . activeMode == "Page Builder" ) { let elementPath = BF . getPaths (…" at bounding box center [257, 152] width 465 height 230
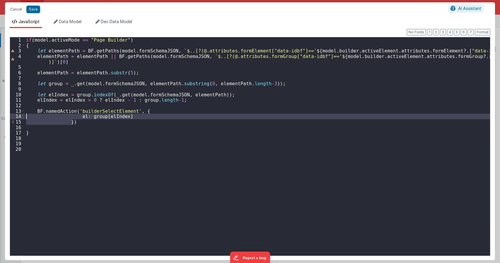
drag, startPoint x: 77, startPoint y: 123, endPoint x: 17, endPoint y: 116, distance: 60.8
click at [17, 116] on div "1 2 3 4 5 6 7 8 9 10 11 12 13 14 15 16 17 18 19 20 if ( model . activeMode == "…" at bounding box center [250, 146] width 481 height 219
click at [70, 124] on div "if ( model . activeMode == "Page Builder" ) { let elementPath = BF . getPaths (…" at bounding box center [257, 146] width 465 height 219
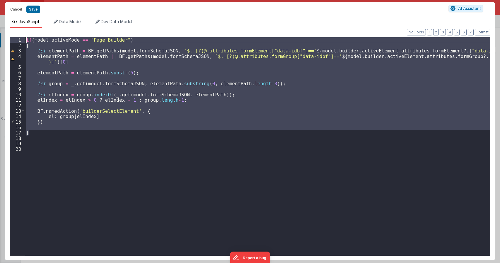
drag, startPoint x: 52, startPoint y: 132, endPoint x: 0, endPoint y: 6, distance: 136.2
click at [0, 6] on div "Cancel Save AI Assistant JavaScript Data Model Dev Data Model Format 7 6 5 4 3 …" at bounding box center [250, 131] width 500 height 263
type textarea "Dnd version - my baby, please don't touch"
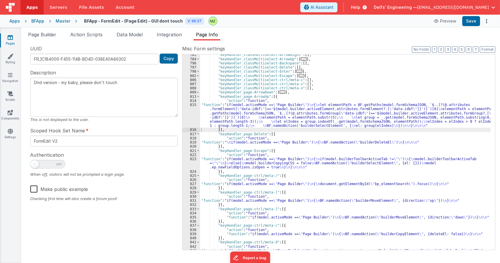
click at [230, 120] on div ""keyHandler_classMultiselect-ArrowRight" : [ ] , "keyHandler_classMultiselect-A…" at bounding box center [345, 157] width 291 height 208
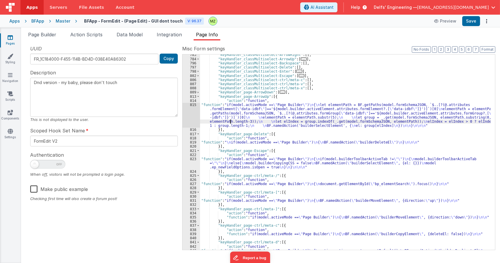
click at [280, 94] on span "..." at bounding box center [283, 92] width 6 height 3
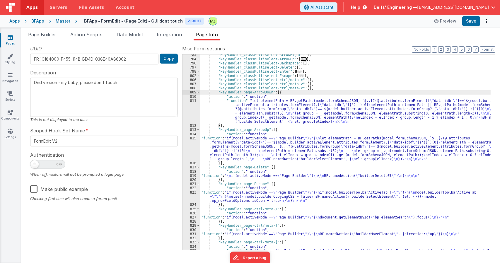
click at [251, 110] on div ""keyHandler_classMultiselect-ArrowRight" : [ ] , "keyHandler_classMultiselect-A…" at bounding box center [345, 155] width 291 height 204
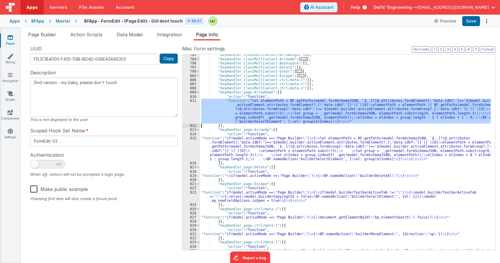
click at [193, 103] on div "811" at bounding box center [192, 111] width 18 height 25
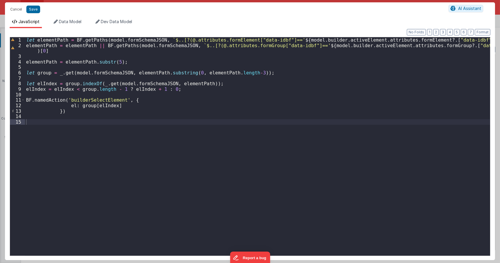
click at [27, 42] on div "let elementPath = BF . getPaths ( model . formSchemaJSON , ` $..[?(@.attributes…" at bounding box center [257, 152] width 465 height 230
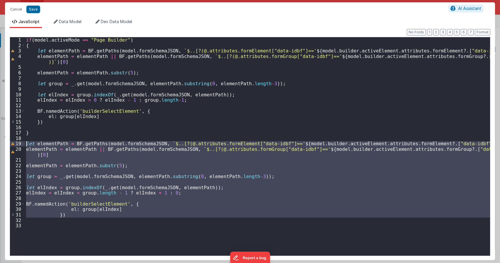
drag, startPoint x: 70, startPoint y: 218, endPoint x: 18, endPoint y: 145, distance: 89.6
click at [18, 145] on div "1 2 3 4 5 6 7 8 9 10 11 12 13 14 15 16 17 18 19 20 21 22 23 24 25 26 27 28 29 3…" at bounding box center [250, 146] width 481 height 219
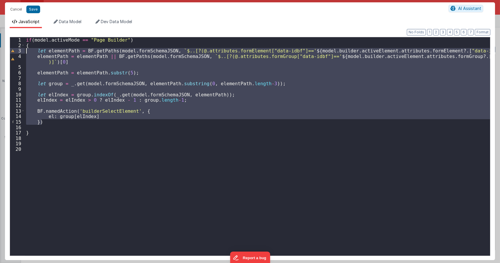
drag, startPoint x: 52, startPoint y: 123, endPoint x: 15, endPoint y: 50, distance: 81.3
click at [15, 50] on div "1 2 3 4 5 6 7 8 9 10 11 12 13 14 15 16 17 18 19 20 if ( model . activeMode == "…" at bounding box center [250, 146] width 481 height 219
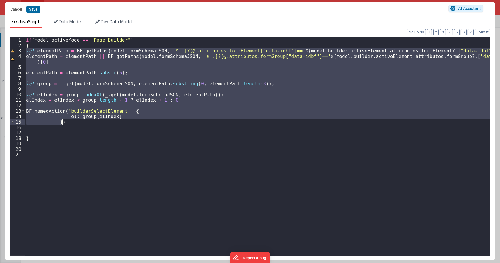
drag, startPoint x: 27, startPoint y: 52, endPoint x: 70, endPoint y: 122, distance: 81.9
click at [70, 122] on div "if ( model . activeMode == "Page Builder" ) { let elementPath = BF . getPaths (…" at bounding box center [257, 152] width 465 height 230
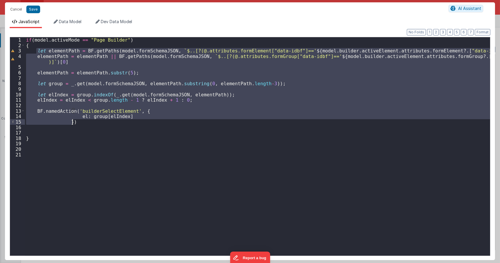
click at [77, 123] on div "if ( model . activeMode == "Page Builder" ) { let elementPath = BF . getPaths (…" at bounding box center [257, 146] width 465 height 219
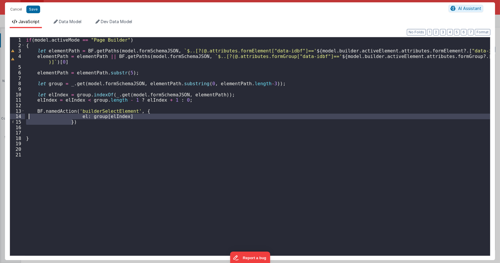
drag, startPoint x: 75, startPoint y: 122, endPoint x: 27, endPoint y: 115, distance: 48.6
click at [27, 115] on div "if ( model . activeMode == "Page Builder" ) { let elementPath = BF . getPaths (…" at bounding box center [257, 152] width 465 height 230
click at [92, 132] on div "if ( model . activeMode == "Page Builder" ) { let elementPath = BF . getPaths (…" at bounding box center [257, 152] width 465 height 230
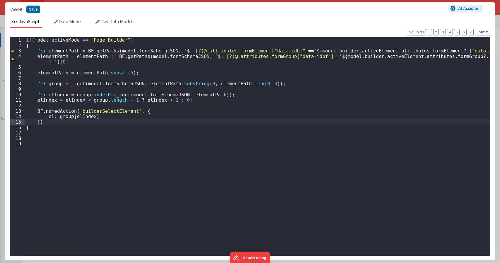
click at [67, 130] on div "if ( model . activeMode == "Page Builder" ) { let elementPath = BF . getPaths (…" at bounding box center [257, 152] width 465 height 230
type textarea "Dnd version - my baby, please don't touch"
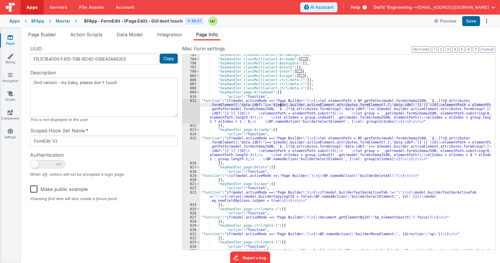
click at [280, 106] on div ""keyHandler_classMultiselect-ArrowRight" : [ ] , "keyHandler_classMultiselect-A…" at bounding box center [345, 155] width 291 height 204
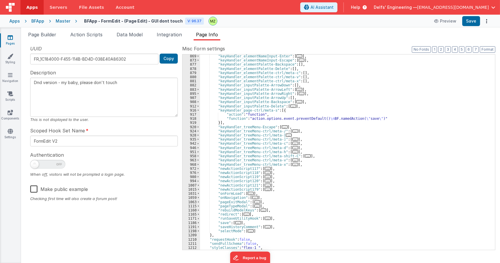
scroll to position [1664, 0]
click at [46, 30] on div "Page Builder Action Scripts Data Model Integration Page Info Snippet Library Na…" at bounding box center [260, 146] width 479 height 236
click at [47, 33] on span "Page Builder" at bounding box center [42, 35] width 28 height 6
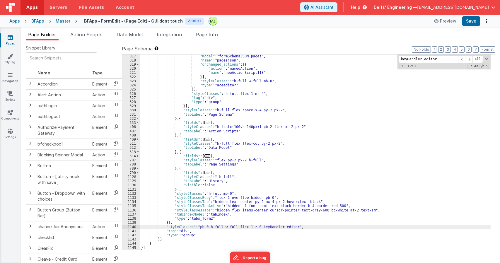
click at [268, 226] on div ""model" : "formSchemaJSON.pages" , "name" : "pagesjson" , "onChanged_actions" :…" at bounding box center [315, 156] width 351 height 204
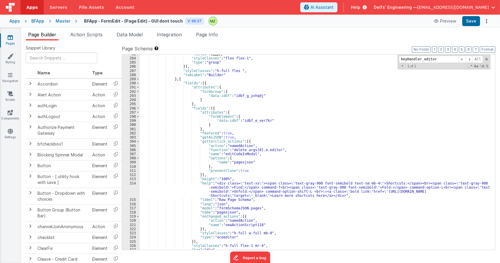
scroll to position [157, 0]
click at [210, 34] on span "Page Info" at bounding box center [207, 35] width 22 height 6
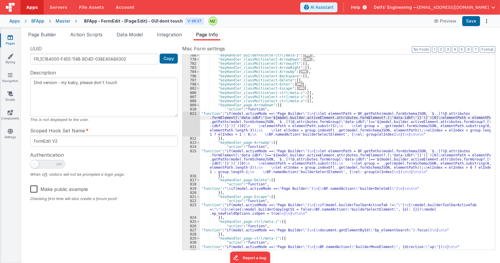
scroll to position [1306, 0]
click at [198, 105] on span at bounding box center [198, 105] width 3 height 4
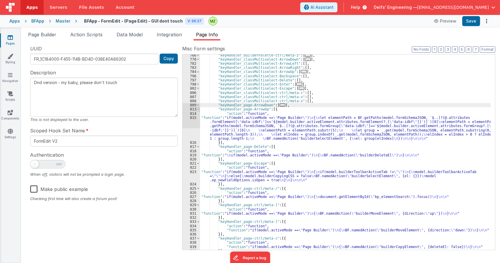
click at [198, 110] on span at bounding box center [198, 109] width 3 height 4
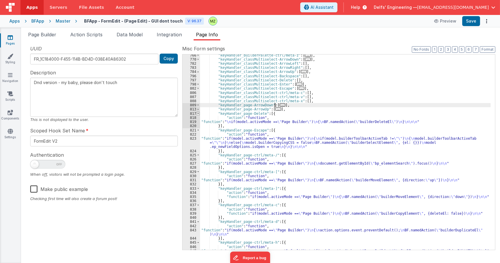
click at [198, 114] on span at bounding box center [198, 114] width 3 height 4
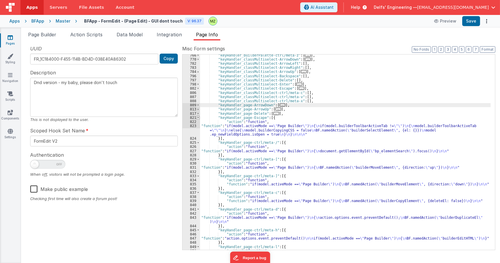
click at [198, 117] on span at bounding box center [198, 118] width 3 height 4
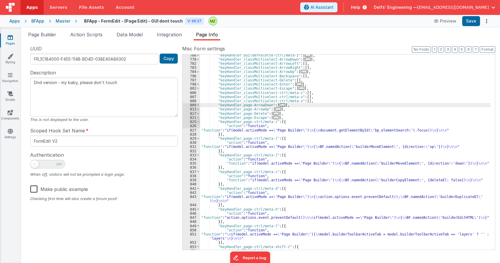
click at [198, 122] on span at bounding box center [198, 122] width 3 height 4
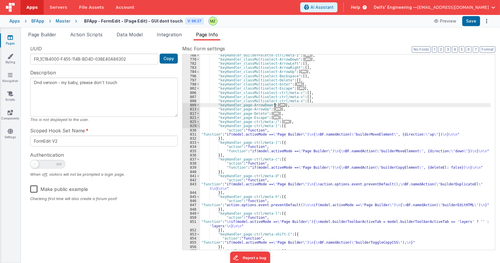
click at [199, 128] on span at bounding box center [198, 126] width 3 height 4
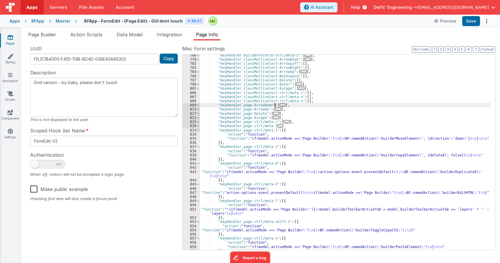
click at [197, 131] on span at bounding box center [198, 130] width 3 height 4
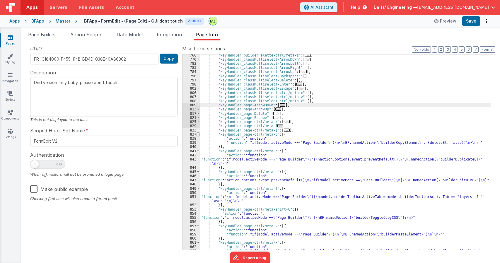
click at [198, 133] on span at bounding box center [198, 134] width 3 height 4
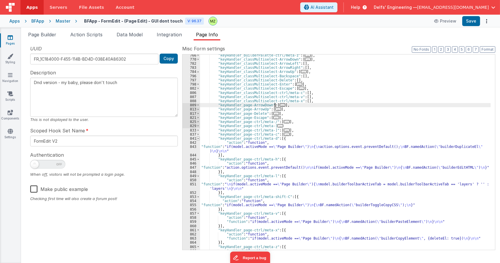
click at [198, 140] on span at bounding box center [198, 139] width 3 height 4
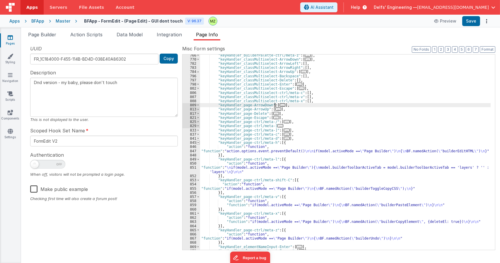
click at [198, 144] on span at bounding box center [198, 143] width 3 height 4
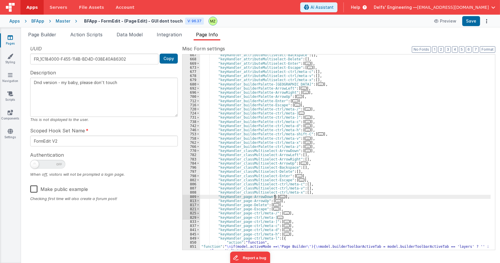
scroll to position [1214, 0]
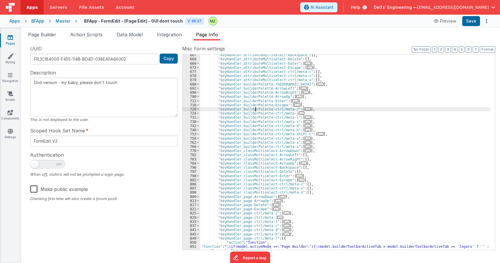
click at [256, 108] on div ""keyHandler_attributeMultiselect-Backspace" : [ ] , "keyHandler_attributeMultis…" at bounding box center [345, 157] width 291 height 208
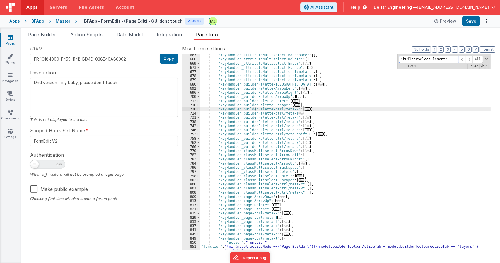
paste input "builderDispatchEvent"
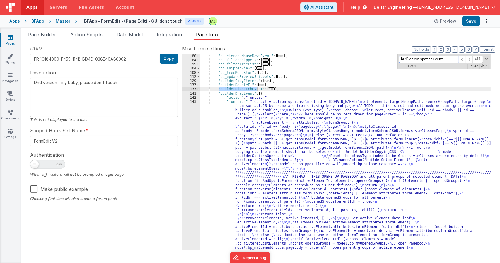
scroll to position [267, 0]
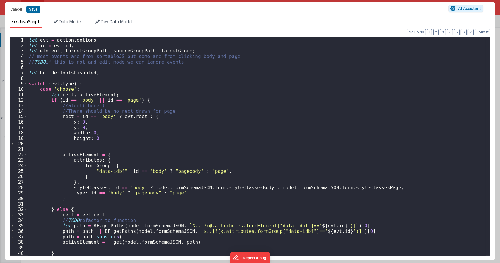
scroll to position [0, 21450]
paste input "builderDispatchEvent"
type input "builderDispatchEvent"
click at [223, 113] on div "let evt = action . options ; let id = evt . id ; let element , targetGroupPath …" at bounding box center [257, 152] width 458 height 230
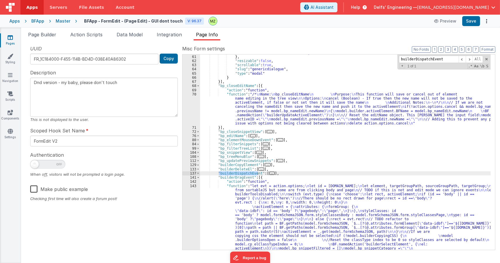
scroll to position [181, 0]
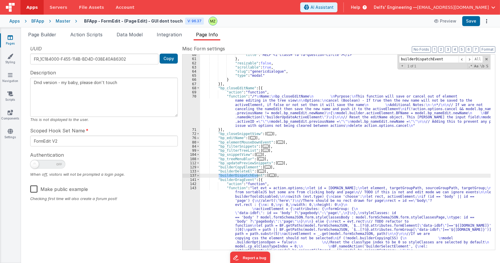
click at [269, 174] on span "..." at bounding box center [272, 175] width 6 height 3
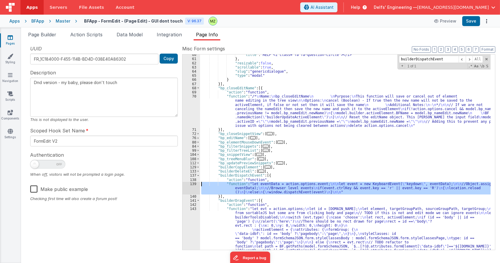
click at [191, 183] on div "139" at bounding box center [192, 188] width 18 height 13
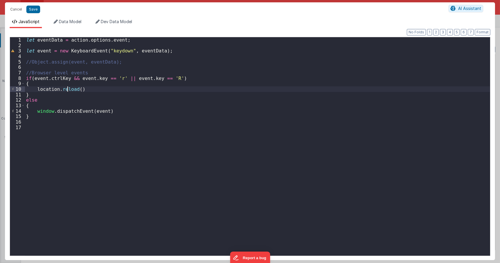
click at [67, 91] on div "let eventData = action . options . event ; let event = new KeyboardEvent ( "key…" at bounding box center [257, 152] width 465 height 230
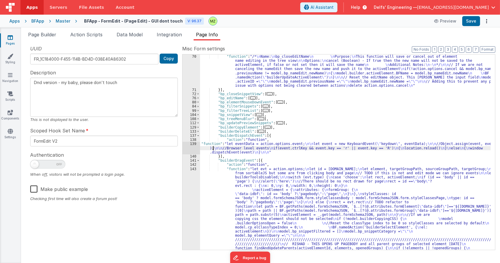
scroll to position [221, 0]
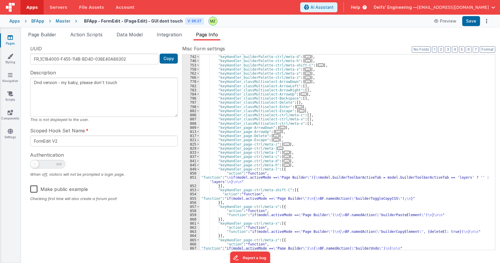
scroll to position [1304, 0]
drag, startPoint x: 298, startPoint y: 102, endPoint x: 217, endPoint y: 103, distance: 80.0
click at [217, 103] on div ""keyHandler_builderPalette-ctrl/meta-c" : [ ... ] , "keyHandler_builderPalette-…" at bounding box center [345, 153] width 291 height 204
click at [300, 101] on div ""keyHandler_builderPalette-ctrl/meta-c" : [ ... ] , "keyHandler_builderPalette-…" at bounding box center [345, 153] width 291 height 196
paste textarea
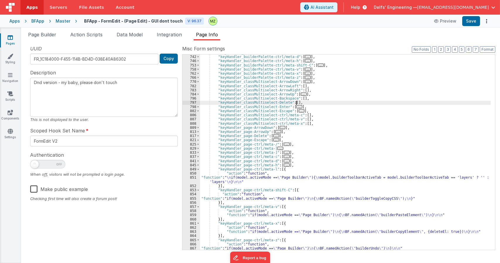
type textarea "Dnd version - my baby, please don't touch"
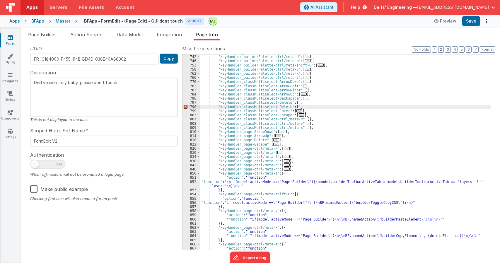
click at [270, 106] on div ""keyHandler_builderPalette-ctrl/meta-c" : [ ... ] , "keyHandler_builderPalette-…" at bounding box center [345, 153] width 291 height 204
type textarea "Dnd version - my baby, please don't touch"
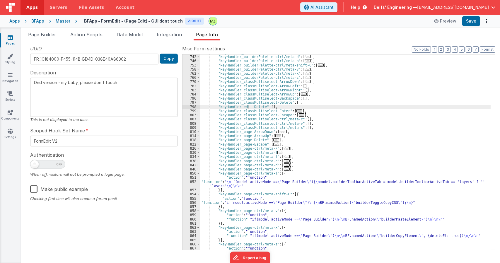
type textarea "Dnd version - my baby, please don't touch"
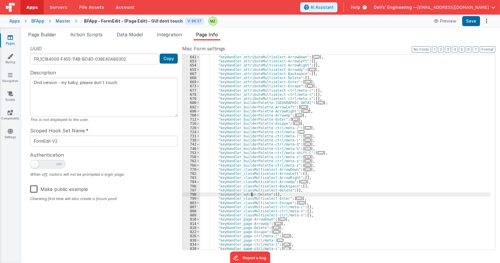
scroll to position [1221, 0]
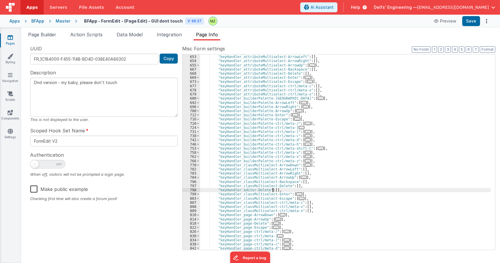
click at [273, 190] on div ""keyHandler_attributeMultiselect-ArrowDown" : [ ... ] , "keyHandler_attributeMu…" at bounding box center [345, 153] width 291 height 204
type textarea "Dnd version - my baby, please don't touch"
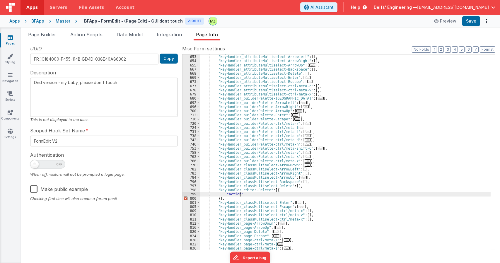
type textarea "Dnd version - my baby, please don't touch"
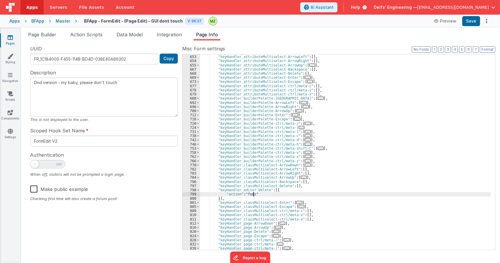
type textarea "Dnd version - my baby, please don't touch"
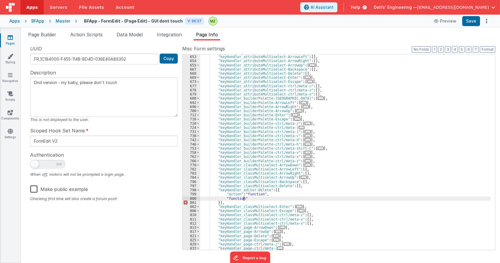
type textarea "Dnd version - my baby, please don't touch"
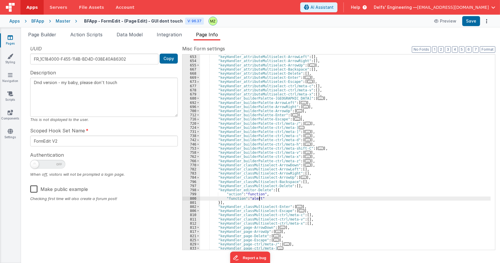
type textarea "Dnd version - my baby, please don't touch"
click at [62, 44] on div "Snippet Library Name Type Accordion Element Alert Action Action authLogin Actio…" at bounding box center [260, 151] width 479 height 223
click at [41, 33] on span "Page Builder" at bounding box center [42, 35] width 28 height 6
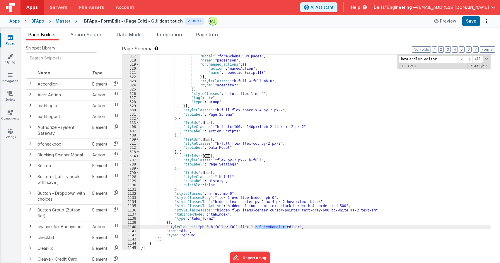
scroll to position [309, 0]
click at [205, 128] on div ""model" : "formSchemaJSON.pages" , "name" : "pagesjson" , "onChanged_actions" :…" at bounding box center [315, 156] width 351 height 204
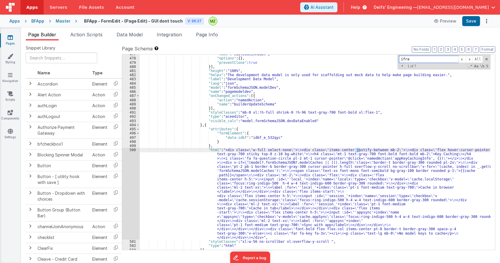
scroll to position [140, 0]
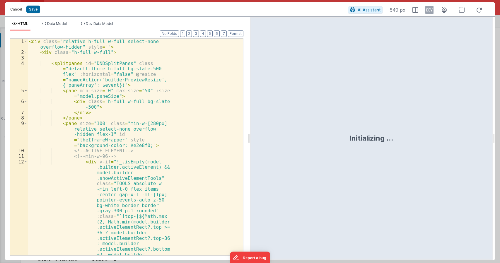
click at [146, 173] on div "< div class = "relative h-full w-full select-none overflow-hidden" style = "" >…" at bounding box center [133, 230] width 211 height 383
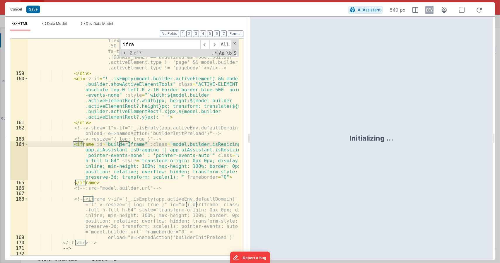
scroll to position [2036, 0]
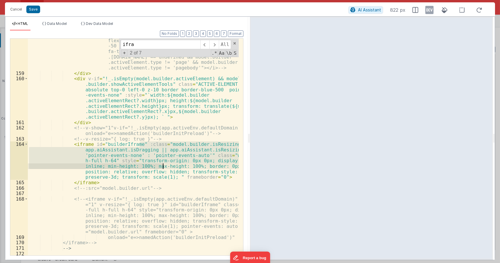
drag, startPoint x: 140, startPoint y: 143, endPoint x: 162, endPoint y: 165, distance: 30.7
click at [162, 165] on div "<i @click="namedAction('builderDeleteEl')" class="h-6 flex items-center justify…" at bounding box center [133, 162] width 211 height 261
click at [201, 154] on div "<i @click="namedAction('builderDeleteEl')" class="h-6 flex items-center justify…" at bounding box center [133, 147] width 211 height 217
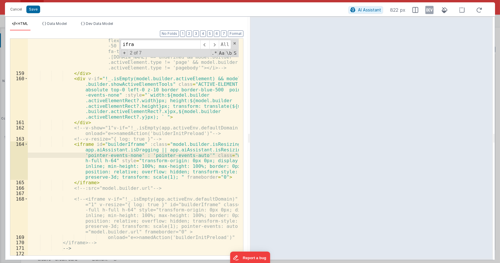
click at [220, 156] on div "<i @click="namedAction('builderDeleteEl')" class="h-6 flex items-center justify…" at bounding box center [133, 162] width 211 height 261
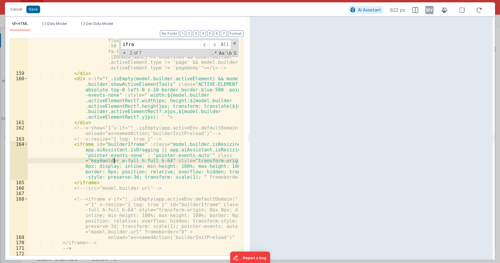
click at [104, 162] on div "<i @click="namedAction('builderDeleteEl')" class="h-6 flex items-center justify…" at bounding box center [133, 162] width 211 height 261
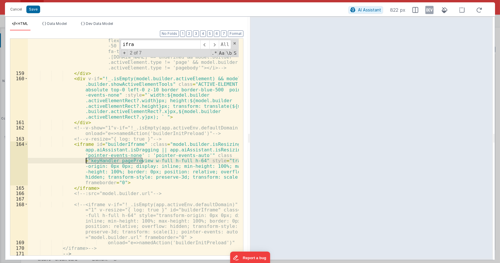
drag, startPoint x: 142, startPoint y: 162, endPoint x: 85, endPoint y: 162, distance: 56.6
click at [85, 162] on div "<i @click="namedAction('builderDeleteEl')" class="h-6 flex items-center justify…" at bounding box center [133, 162] width 211 height 261
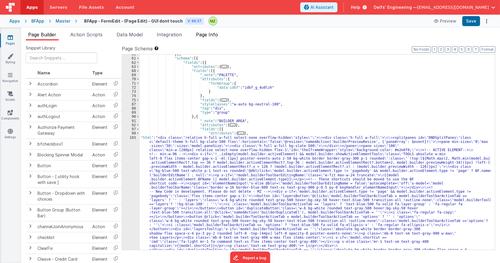
click at [212, 39] on li "Page Info" at bounding box center [207, 35] width 27 height 9
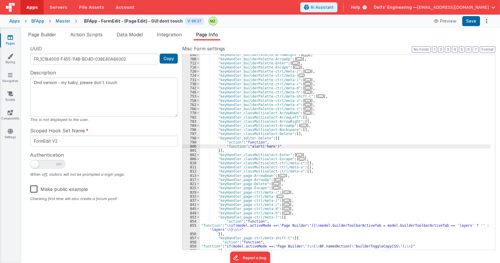
scroll to position [1273, 0]
click at [198, 138] on span at bounding box center [198, 138] width 3 height 4
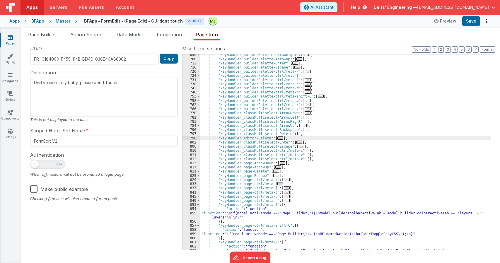
click at [278, 137] on span "..." at bounding box center [281, 138] width 6 height 3
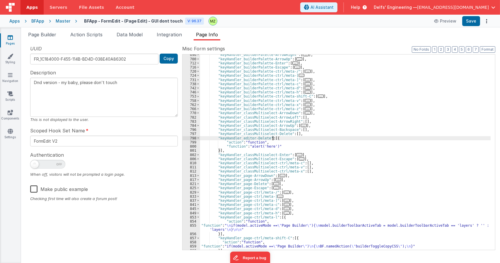
click at [273, 184] on span "..." at bounding box center [276, 183] width 6 height 3
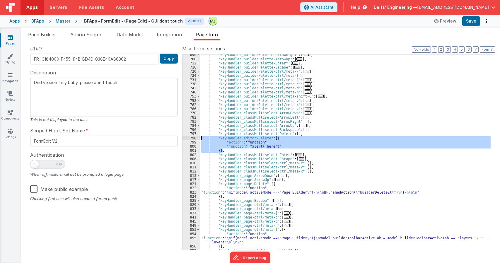
drag, startPoint x: 229, startPoint y: 152, endPoint x: 175, endPoint y: 138, distance: 55.8
click at [175, 138] on div "UUID FR_1C184000-F455-114B-BD4D-038E40A86302 Copy Description Dnd version - my …" at bounding box center [261, 147] width 470 height 205
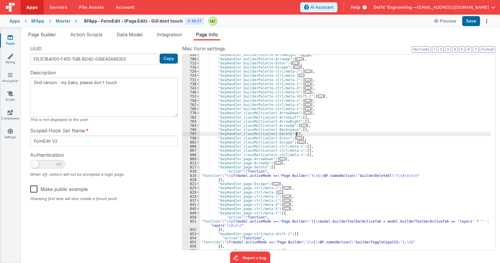
click at [243, 168] on div ""keyHandler_builderPalette-ArrowRight" : [ ... ] , "keyHandler_builderPalette-A…" at bounding box center [345, 155] width 291 height 204
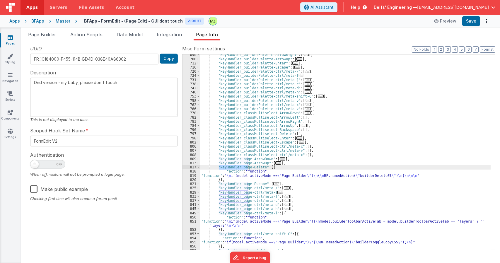
click at [243, 168] on div ""keyHandler_builderPalette-ArrowRight" : [ ... ] , "keyHandler_builderPalette-A…" at bounding box center [345, 155] width 291 height 204
click at [245, 168] on div ""keyHandler_builderPalette-ArrowRight" : [ ... ] , "keyHandler_builderPalette-A…" at bounding box center [345, 153] width 291 height 196
click at [248, 168] on div ""keyHandler_builderPalette-ArrowRight" : [ ... ] , "keyHandler_builderPalette-A…" at bounding box center [345, 155] width 291 height 204
drag, startPoint x: 261, startPoint y: 168, endPoint x: 240, endPoint y: 166, distance: 21.2
click at [240, 166] on div ""keyHandler_builderPalette-ArrowRight" : [ ... ] , "keyHandler_builderPalette-A…" at bounding box center [345, 155] width 291 height 204
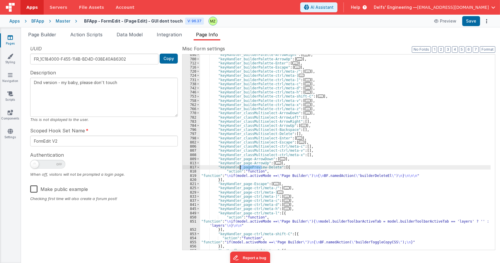
drag, startPoint x: 262, startPoint y: 169, endPoint x: 240, endPoint y: 169, distance: 22.3
click at [240, 169] on div ""keyHandler_builderPalette-ArrowRight" : [ ... ] , "keyHandler_builderPalette-A…" at bounding box center [345, 155] width 291 height 204
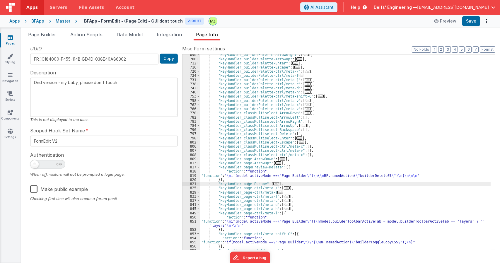
click at [248, 185] on div ""keyHandler_builderPalette-ArrowRight" : [ ... ] , "keyHandler_builderPalette-A…" at bounding box center [345, 155] width 291 height 204
click at [284, 187] on span "..." at bounding box center [287, 187] width 6 height 3
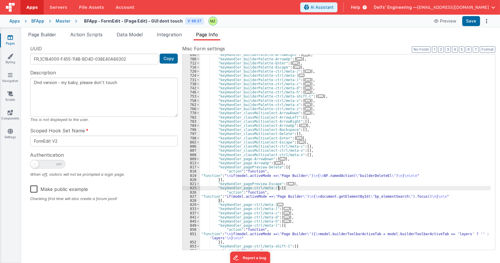
click at [197, 188] on span at bounding box center [198, 188] width 3 height 4
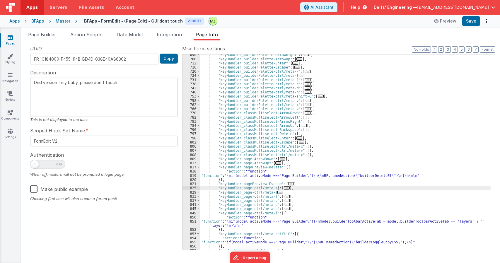
click at [278, 192] on span "..." at bounding box center [281, 192] width 6 height 3
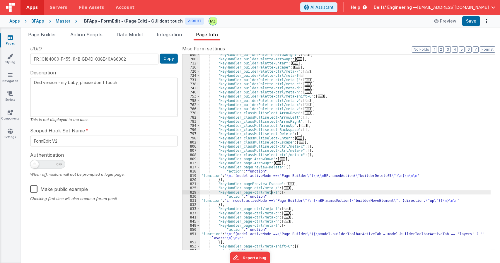
click at [248, 193] on div ""keyHandler_builderPalette-ArrowRight" : [ ... ] , "keyHandler_builderPalette-A…" at bounding box center [345, 155] width 291 height 204
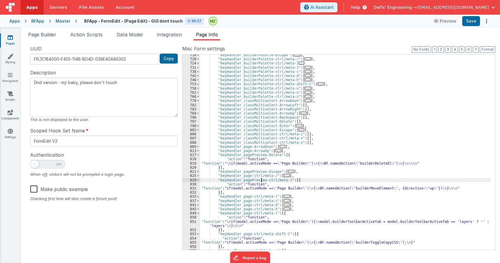
scroll to position [1286, 0]
click at [247, 197] on div ""keyHandler_builderPalette-Escape" : [ ... ] , "keyHandler_builderPalette-ctrl/…" at bounding box center [345, 155] width 291 height 204
click at [284, 200] on span "..." at bounding box center [287, 200] width 6 height 3
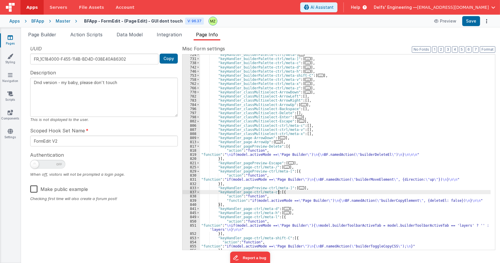
scroll to position [1296, 0]
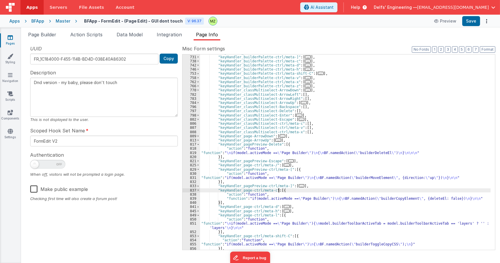
click at [284, 207] on span "..." at bounding box center [287, 206] width 6 height 3
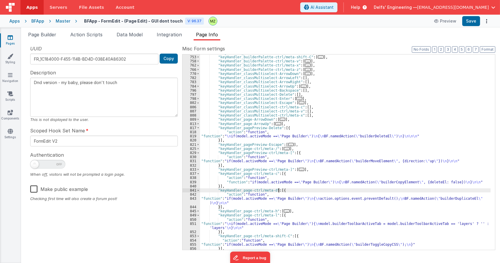
scroll to position [1313, 0]
click at [247, 174] on div ""keyHandler_builderPalette-ctrl/meta-h" : [ ... ] , "keyHandler_builderPalette-…" at bounding box center [345, 153] width 291 height 204
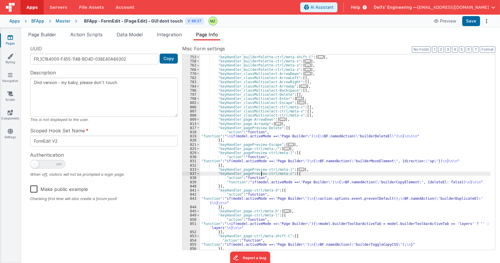
click at [247, 192] on div ""keyHandler_builderPalette-ctrl/meta-h" : [ ... ] , "keyHandler_builderPalette-…" at bounding box center [345, 153] width 291 height 204
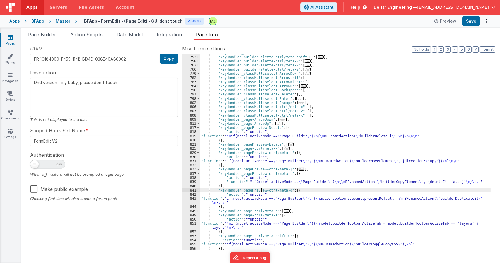
scroll to position [1340, 0]
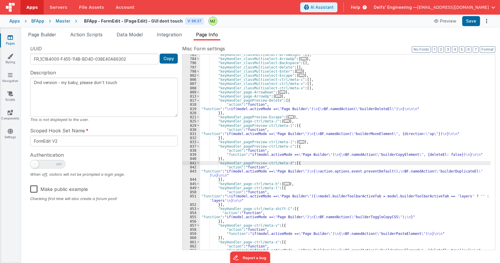
click at [247, 185] on div ""keyHandler_classMultiselect-ArrowRight" : [ ] , "keyHandler_classMultiselect-A…" at bounding box center [345, 155] width 291 height 204
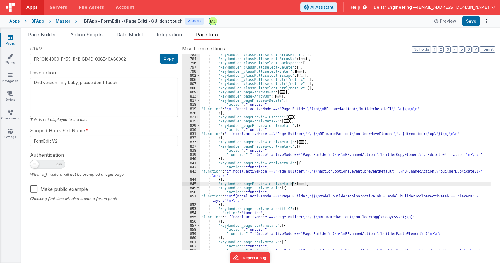
click at [299, 184] on span "..." at bounding box center [302, 183] width 6 height 3
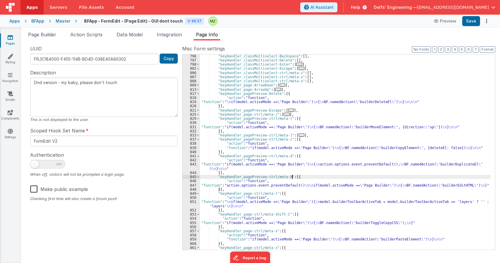
scroll to position [1353, 0]
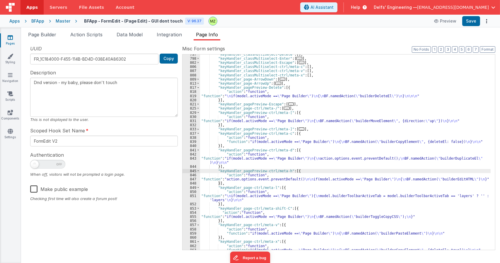
click at [248, 188] on div ""keyHandler_classMultiselect-Delete" : [ ] , "keyHandler_classMultiselect-Enter…" at bounding box center [345, 154] width 291 height 204
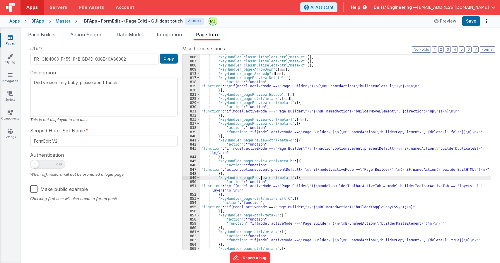
scroll to position [1362, 0]
click at [248, 199] on div ""keyHandler_classMultiselect-Escape" : [ ... ] , "keyHandler_classMultiselect-c…" at bounding box center [345, 153] width 291 height 204
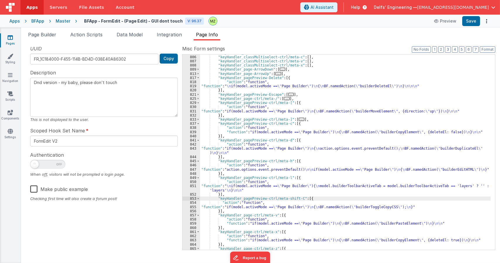
click at [248, 215] on div ""keyHandler_classMultiselect-Escape" : [ ... ] , "keyHandler_classMultiselect-c…" at bounding box center [345, 153] width 291 height 204
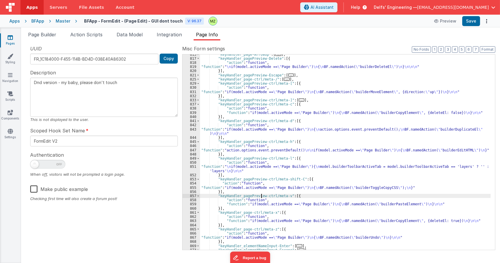
scroll to position [1382, 0]
click at [248, 214] on div ""keyHandler_page-ArrowUp" : [ ... ] , "keyHandler_pagePreview-Delete" : [{ "act…" at bounding box center [345, 154] width 291 height 204
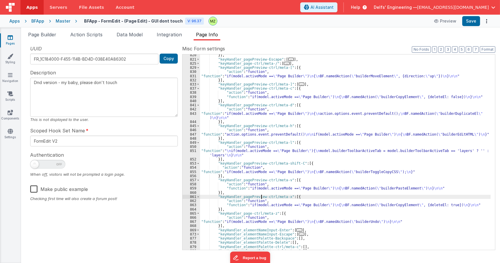
scroll to position [1398, 0]
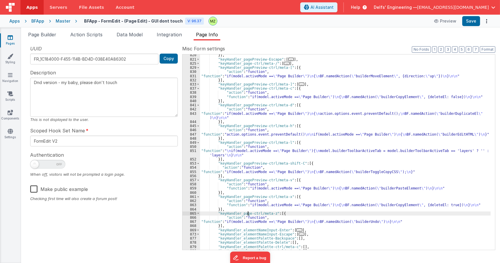
click at [248, 213] on div "}] , "keyHandler_pagePreview-Escape" : [ ... ] , "keyHandler_page-ctrl/meta-/" …" at bounding box center [345, 155] width 291 height 204
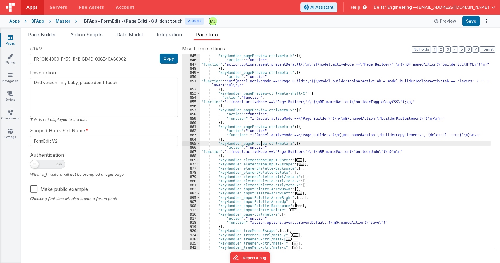
scroll to position [1468, 0]
click at [324, 213] on div ""keyHandler_pagePreview-ctrl/meta-h" : [{ "action" : "function" , "function" : …" at bounding box center [345, 156] width 291 height 204
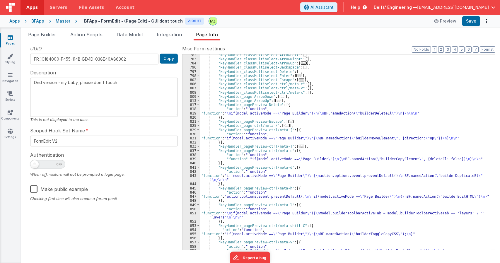
scroll to position [1334, 0]
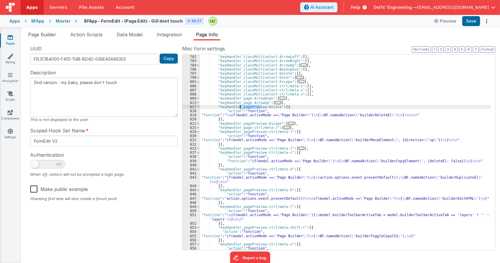
drag, startPoint x: 261, startPoint y: 106, endPoint x: 240, endPoint y: 108, distance: 20.6
click at [240, 108] on div ""keyHandler_classMultiselect-ArrowDown" : [ ... ] , "keyHandler_classMultiselec…" at bounding box center [345, 153] width 291 height 204
click at [247, 102] on div ""keyHandler_classMultiselect-ArrowDown" : [ ... ] , "keyHandler_classMultiselec…" at bounding box center [345, 153] width 291 height 204
click at [247, 98] on div ""keyHandler_classMultiselect-ArrowDown" : [ ... ] , "keyHandler_classMultiselec…" at bounding box center [345, 153] width 291 height 204
click at [314, 102] on div ""keyHandler_classMultiselect-ArrowDown" : [ ... ] , "keyHandler_classMultiselec…" at bounding box center [345, 153] width 291 height 204
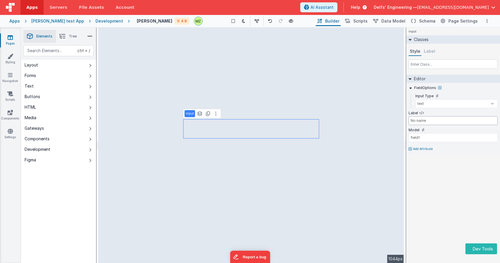
click at [438, 124] on input "No name" at bounding box center [453, 120] width 89 height 9
click at [436, 153] on div "FieldOptions Input Type text number password email Label No name Model field1 A…" at bounding box center [454, 118] width 94 height 71
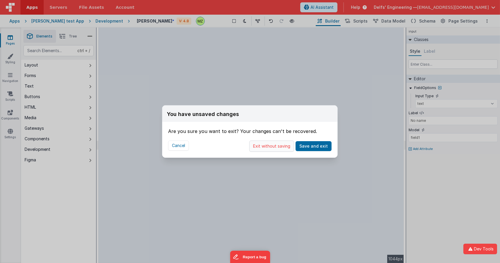
click at [278, 145] on button "Exit without saving" at bounding box center [271, 146] width 45 height 11
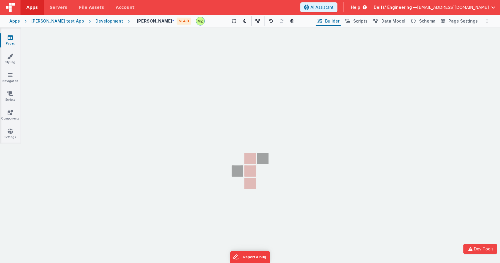
click at [320, 163] on section "Pages Styling Navigation Scripts Components Settings" at bounding box center [250, 152] width 500 height 248
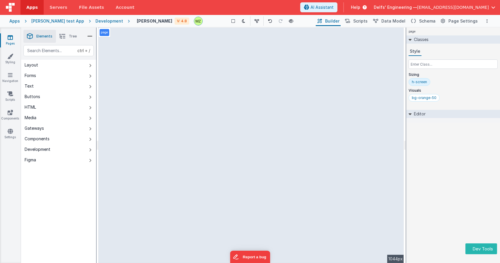
click at [438, 158] on div "page Classes Style Sizing h-screen Visuals bg-orange-50 Editor DEV: Focus DEV: …" at bounding box center [454, 146] width 94 height 236
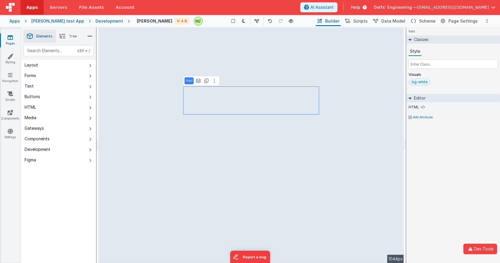
click at [424, 166] on div "html Classes Style Visuals bg-white Editor HTML Add Attribute DEV: Focus DEV: b…" at bounding box center [454, 146] width 94 height 236
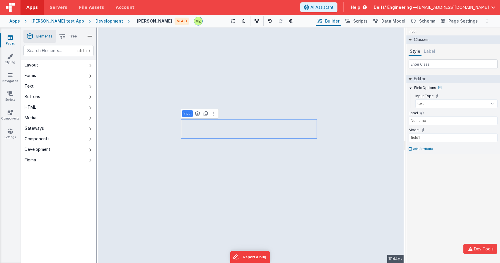
type input "Username"
select select "string"
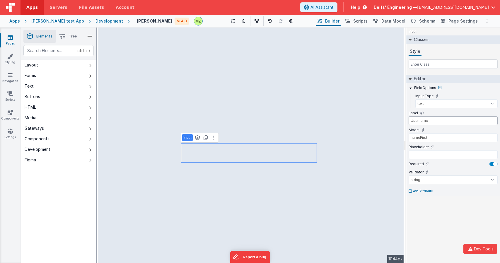
click at [436, 120] on input "Username" at bounding box center [453, 120] width 89 height 9
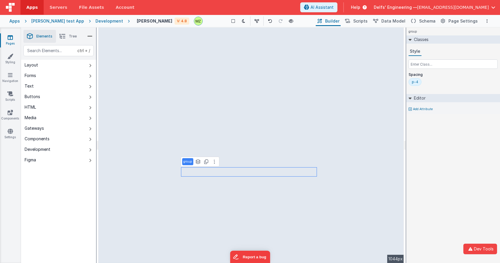
select select "string"
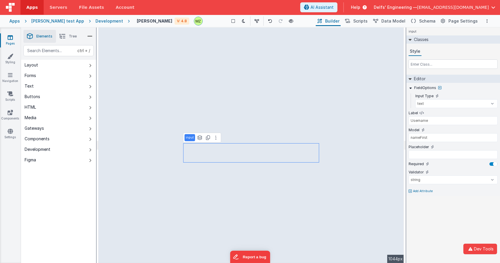
type input "No name"
type input "field1"
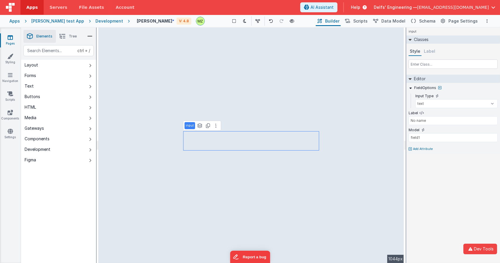
click at [432, 187] on div "input Classes Style Label Editor FieldOptions Input Type text number password e…" at bounding box center [454, 146] width 94 height 236
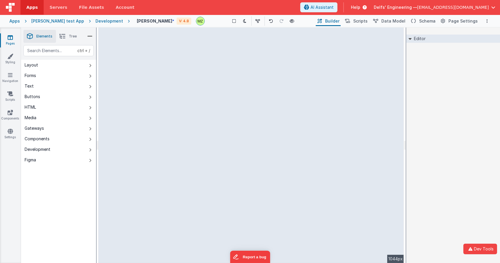
select select "string"
click at [433, 230] on div "Editor DEV: Focus DEV: builderToggleConditionalCSS DEV: Remove DND DEV: updateS…" at bounding box center [454, 146] width 94 height 236
select select "string"
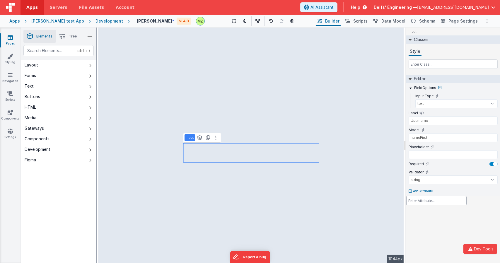
drag, startPoint x: 434, startPoint y: 119, endPoint x: 405, endPoint y: 117, distance: 29.3
click at [405, 117] on div at bounding box center [250, 131] width 500 height 263
click at [422, 122] on input "Username" at bounding box center [453, 120] width 89 height 9
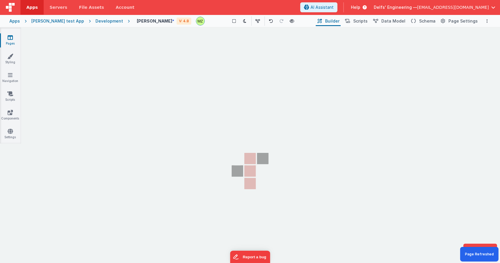
click at [252, 108] on section "Pages Styling Navigation Scripts Components Settings" at bounding box center [250, 152] width 500 height 248
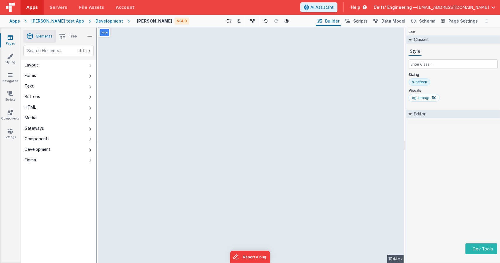
click at [105, 22] on div "Development" at bounding box center [110, 21] width 28 height 6
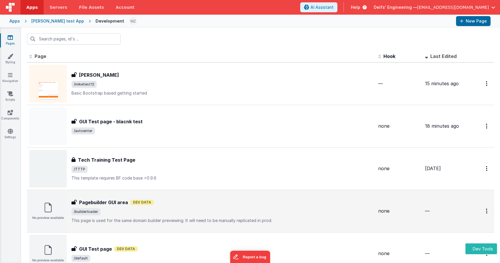
click at [139, 199] on div "Pagebuilder GUI area Dev Data" at bounding box center [223, 202] width 302 height 7
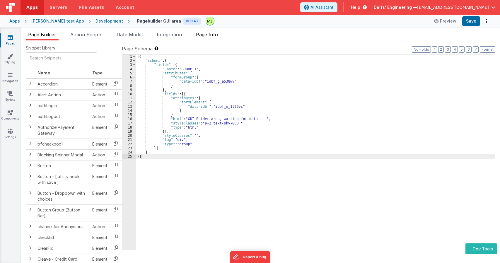
click at [214, 35] on span "Page Info" at bounding box center [207, 35] width 22 height 6
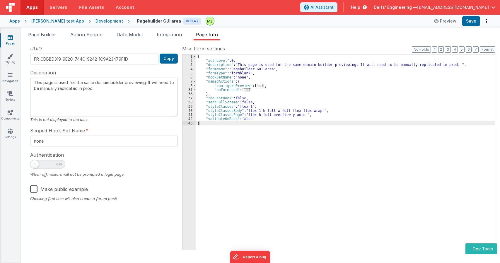
click at [245, 91] on span "..." at bounding box center [247, 89] width 6 height 3
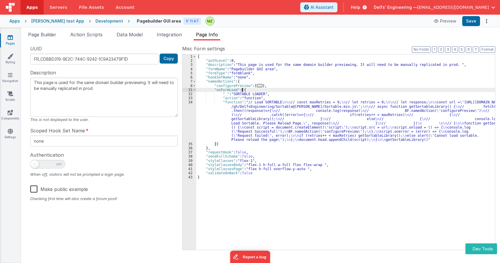
click at [259, 86] on span "..." at bounding box center [260, 85] width 6 height 3
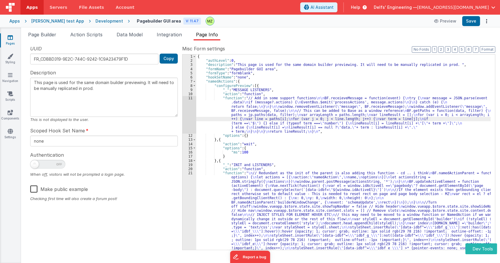
click at [189, 102] on div "11" at bounding box center [190, 115] width 14 height 38
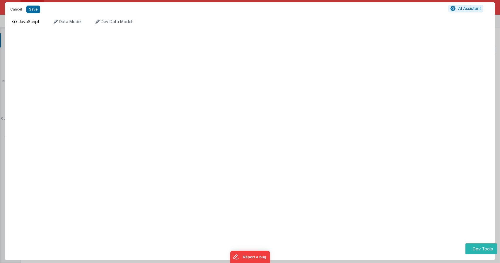
click at [32, 26] on li "JavaScript" at bounding box center [26, 23] width 32 height 9
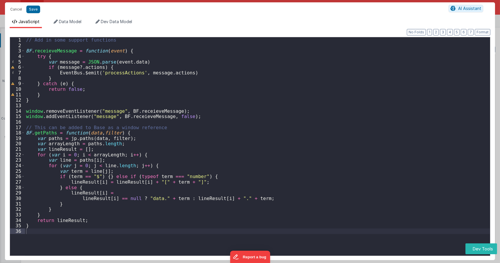
click at [167, 115] on div "// Add in some support functions BF . receieveMessage = function ( event ) { tr…" at bounding box center [257, 152] width 465 height 230
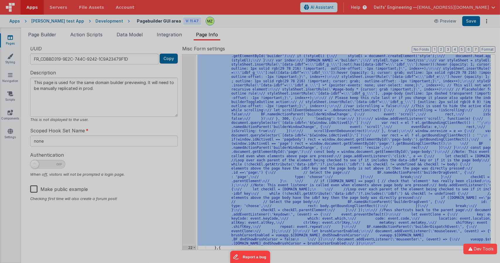
scroll to position [375, 0]
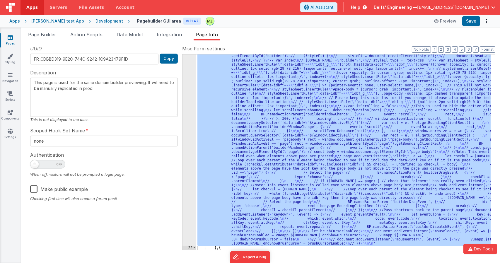
click at [221, 123] on div ""function" : " \n // Redundant as the init of the parent is also adding this fu…" at bounding box center [343, 153] width 295 height 196
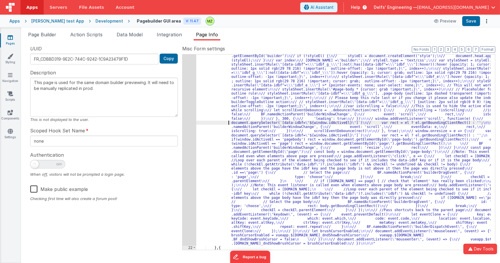
click at [189, 121] on div "21" at bounding box center [190, 21] width 14 height 450
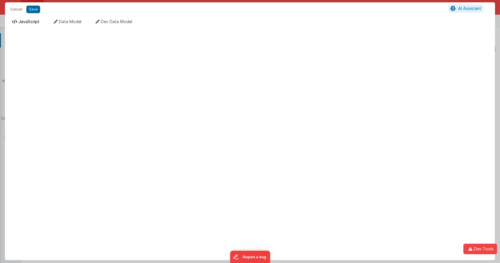
click at [37, 26] on li "JavaScript" at bounding box center [26, 23] width 32 height 9
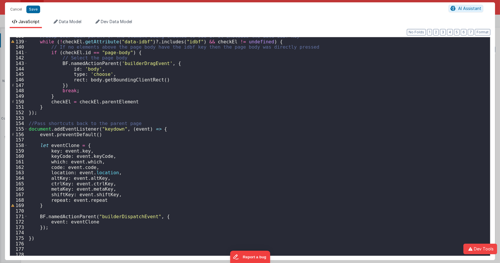
scroll to position [770, 0]
click at [125, 217] on div "//Loop over each parent of the element being checked to see if it includes the …" at bounding box center [257, 148] width 458 height 230
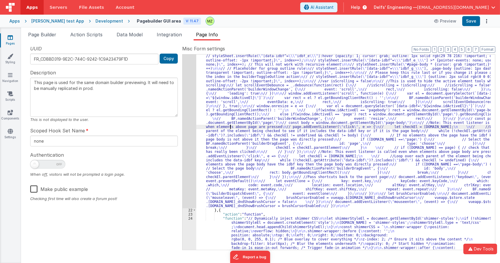
click at [231, 126] on div ""function" : " \n // Redundant as the init of the parent is also adding this fu…" at bounding box center [343, 135] width 295 height 679
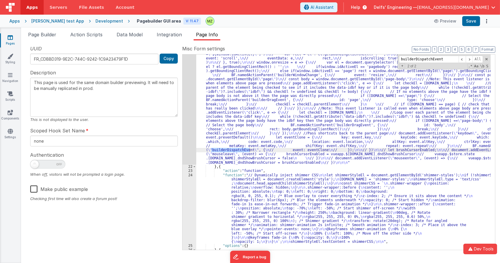
scroll to position [419, 0]
type input "builderDispatchEvent"
click at [237, 126] on div ""function" : " \n // Redundant as the init of the parent is also adding this fu…" at bounding box center [343, 58] width 295 height 612
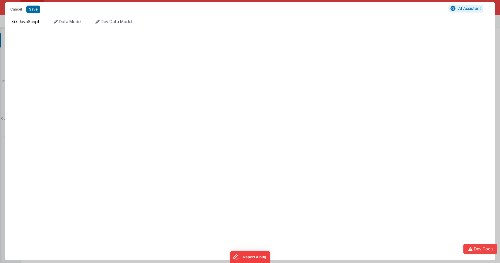
click at [28, 27] on li "JavaScript" at bounding box center [26, 23] width 32 height 9
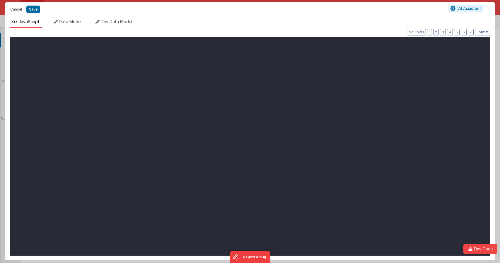
click at [110, 88] on div "XXXXXXXXXXXXXXXXXXXXXXXXXXXXXXXXXXXXXXXXXXXXXXXXXX" at bounding box center [250, 146] width 481 height 219
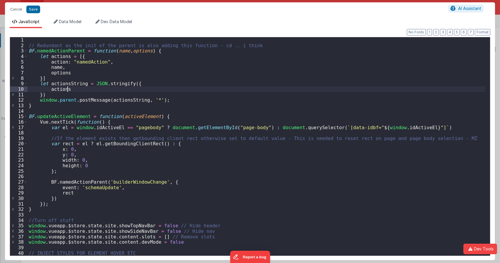
click at [110, 88] on div "// Redundant as the init of the parent is also adding this function - cd .. i t…" at bounding box center [257, 152] width 458 height 230
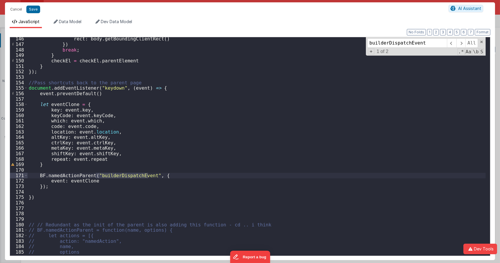
scroll to position [808, 0]
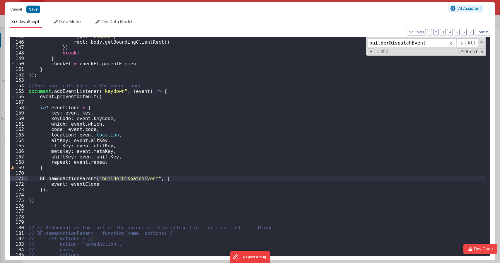
type input "builderDispatchEvent"
click at [232, 137] on div "type : 'choose' , rect : body . getBoundingClientRect ( ) }) break ; } checkEl …" at bounding box center [257, 149] width 458 height 230
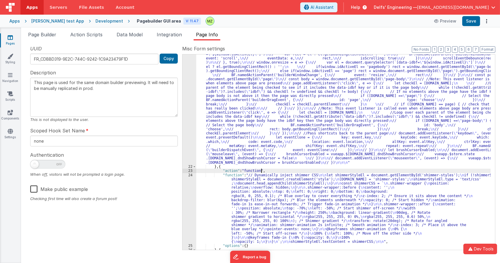
click at [265, 173] on div ""function" : " \n // Redundant as the init of the parent is also adding this fu…" at bounding box center [343, 58] width 295 height 612
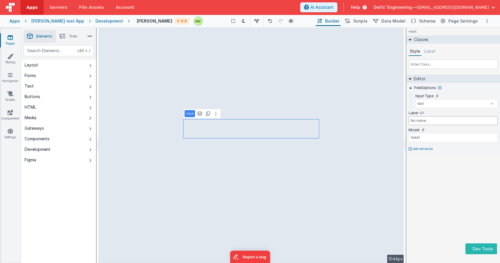
click at [417, 120] on input "No name" at bounding box center [453, 120] width 89 height 9
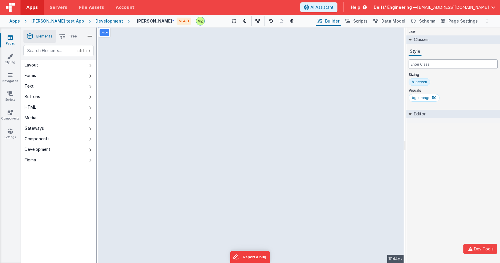
click at [426, 65] on input "text" at bounding box center [453, 64] width 89 height 9
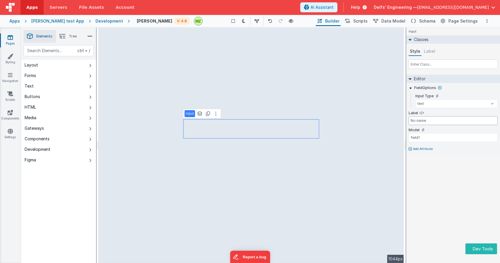
click at [419, 122] on input "No name" at bounding box center [453, 120] width 89 height 9
type input "No ne"
click at [420, 202] on div "input Classes Style Label Editor FieldOptions Input Type text number password e…" at bounding box center [454, 146] width 94 height 236
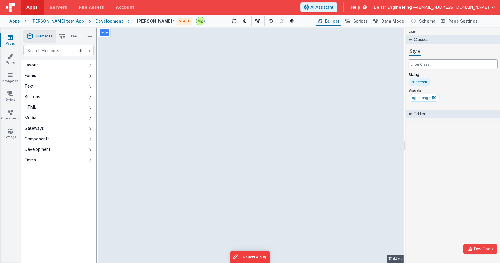
click at [438, 65] on input "text" at bounding box center [453, 64] width 89 height 9
click at [38, 205] on div "ctrl + / Layout Forms Text Buttons HTML Media Gateways Components Development F…" at bounding box center [58, 168] width 75 height 246
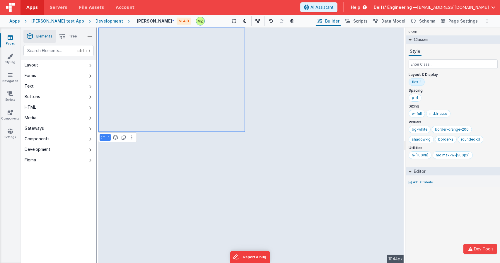
click at [425, 214] on div "group Classes Style Layout & Display flex-1 Spacing p-4 Sizing w-full md:h-auto…" at bounding box center [454, 146] width 94 height 236
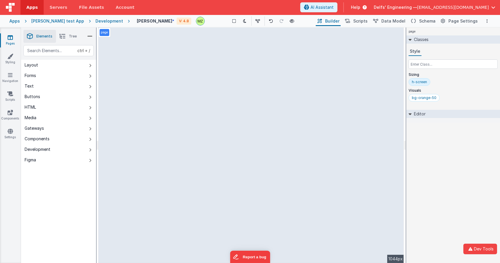
click at [75, 35] on span "Tree" at bounding box center [73, 36] width 8 height 5
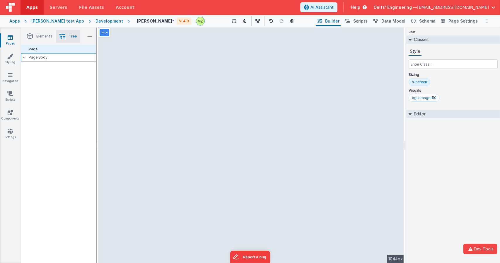
click at [64, 59] on p "Page Body" at bounding box center [62, 57] width 67 height 5
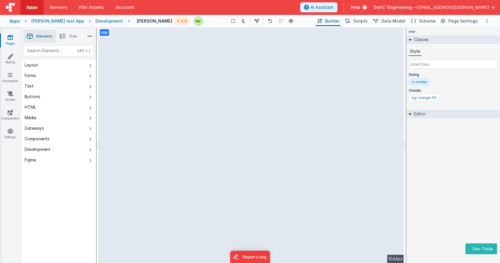
click at [459, 163] on div "page Classes Style Sizing h-screen Visuals bg-orange-50 Editor DEV: Focus DEV: …" at bounding box center [454, 146] width 94 height 236
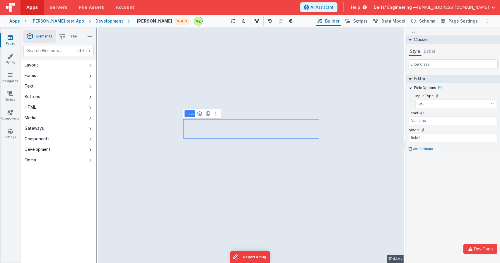
click at [428, 183] on div "input Classes Style Label Editor FieldOptions Input Type text number password e…" at bounding box center [454, 146] width 94 height 236
type input "Username"
select select "string"
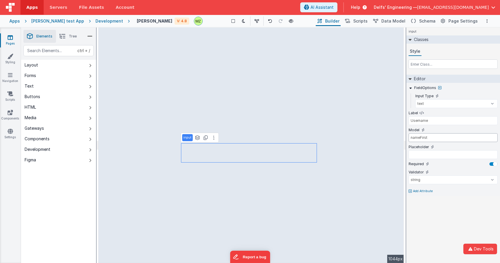
click at [434, 135] on input "nameFirst" at bounding box center [453, 137] width 89 height 9
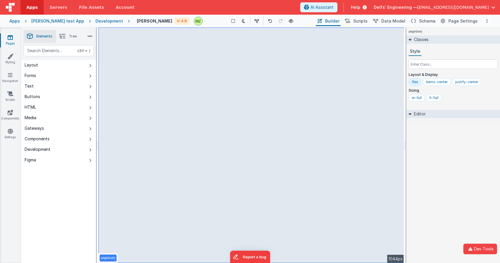
click at [460, 170] on div "pagebody Classes Style Layout & Display flex items-center justify-center Sizing…" at bounding box center [454, 146] width 94 height 236
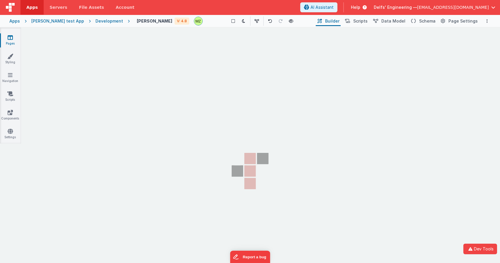
click at [303, 49] on section "Pages Styling Navigation Scripts Components Settings" at bounding box center [250, 152] width 500 height 248
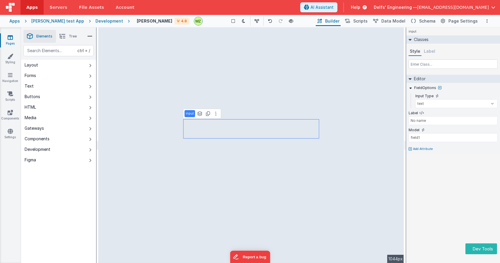
type input "Username"
select select "string"
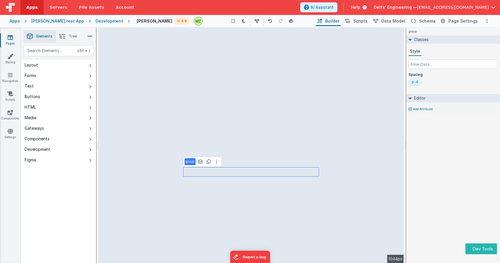
select select "string"
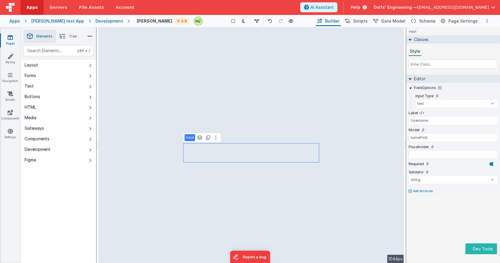
type input "No name"
type input "field1"
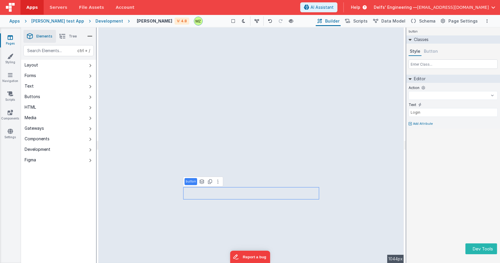
select select
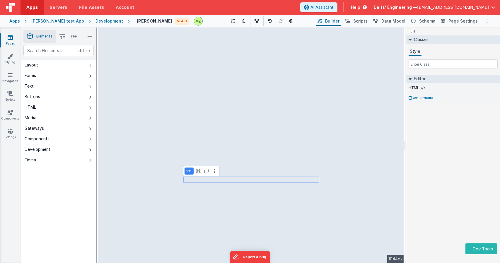
select select "string"
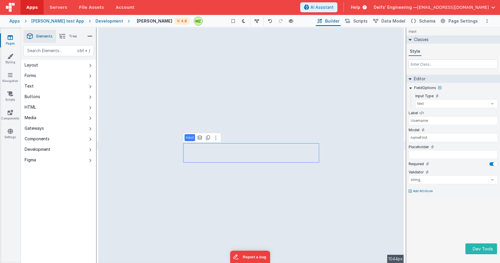
click at [460, 223] on div "input Classes Style Editor FieldOptions Input Type text number password email L…" at bounding box center [454, 146] width 94 height 236
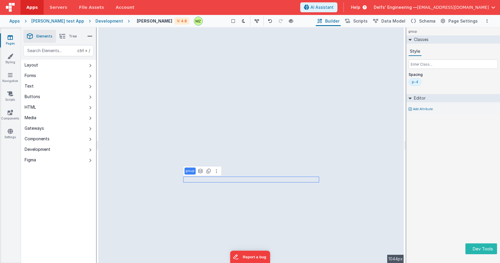
select select "string"
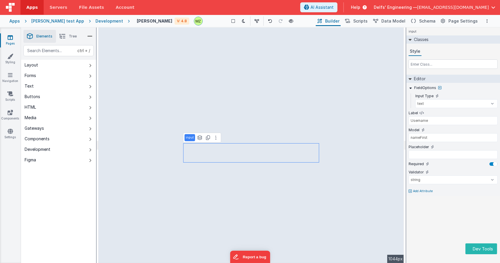
click at [421, 220] on div "input Classes Style Editor FieldOptions Input Type text number password email L…" at bounding box center [454, 146] width 94 height 236
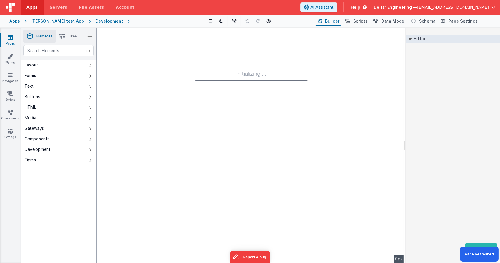
click at [424, 140] on div "Editor DEV: Focus DEV: builderToggleConditionalCSS DEV: Remove DND DEV: updateS…" at bounding box center [454, 146] width 94 height 236
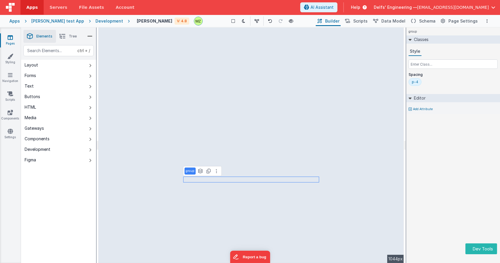
select select "string"
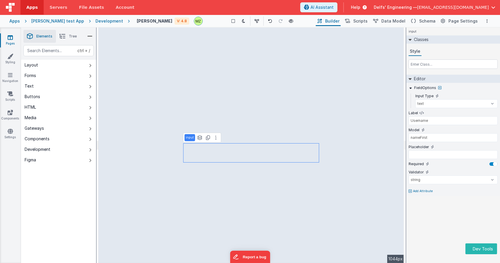
type input "No name"
type input "field1"
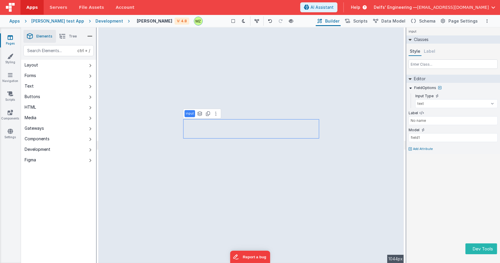
click at [467, 204] on div "input Classes Style Label Editor FieldOptions Input Type text number password e…" at bounding box center [454, 146] width 94 height 236
type input "Username"
select select "string"
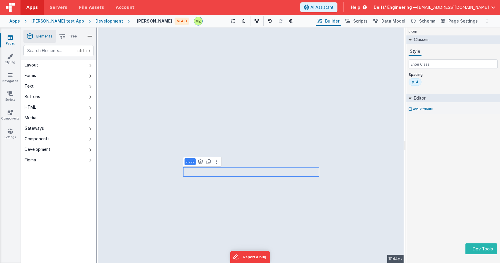
click at [467, 204] on div "group Classes Style Spacing p-4 Editor Add Attribute DEV: Focus DEV: builderTog…" at bounding box center [454, 146] width 94 height 236
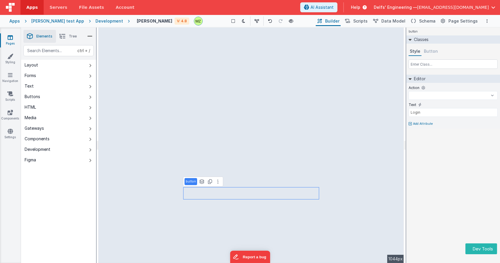
select select
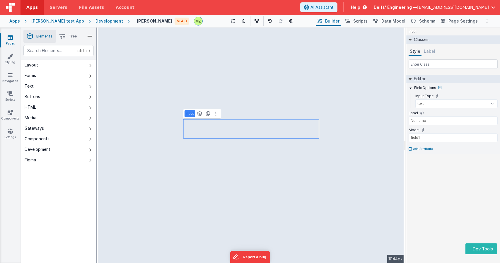
click at [436, 213] on div "input Classes Style Label Editor FieldOptions Input Type text number password e…" at bounding box center [454, 146] width 94 height 236
type input "Username"
select select "string"
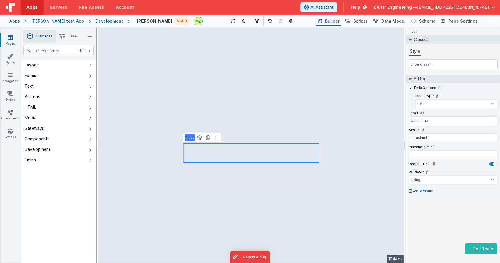
click at [457, 165] on div at bounding box center [468, 164] width 60 height 4
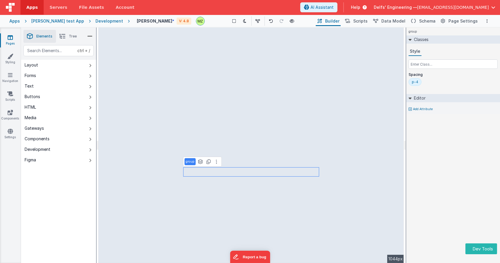
click at [415, 83] on div "p-4" at bounding box center [415, 82] width 6 height 5
click at [429, 143] on div "group Classes Style Spacing p-4 Editor Add Attribute DEV: Focus DEV: builderTog…" at bounding box center [454, 146] width 94 height 236
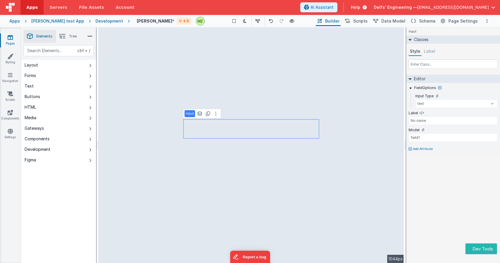
type input "Username"
select select "string"
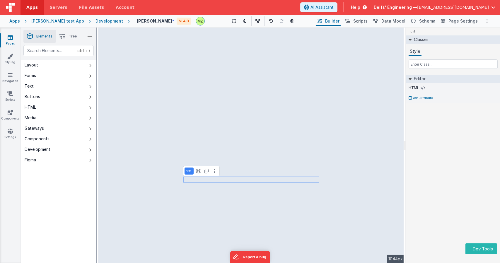
click at [417, 163] on div "html Classes Style Editor HTML Add Attribute DEV: Focus DEV: builderToggleCondi…" at bounding box center [454, 146] width 94 height 236
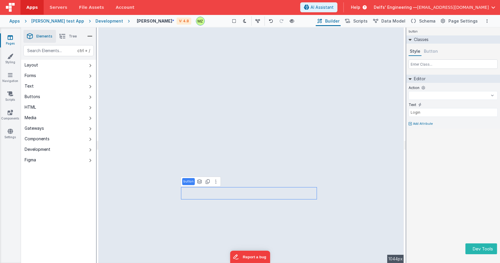
click at [30, 213] on div "ctrl + / Layout Forms Text Buttons HTML Media Gateways Components Development F…" at bounding box center [58, 168] width 75 height 246
click at [44, 258] on div "ctrl + / Layout Forms Text Buttons HTML Media Gateways Components Development F…" at bounding box center [58, 168] width 75 height 246
select select
click at [89, 30] on div "Saved Duplicating Page" at bounding box center [271, 30] width 500 height 5
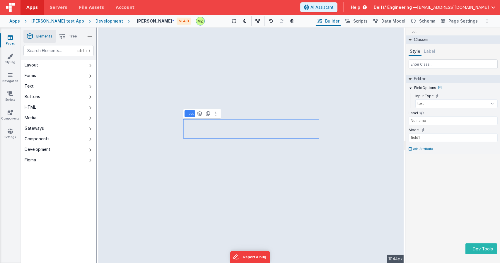
type input "Username"
select select "string"
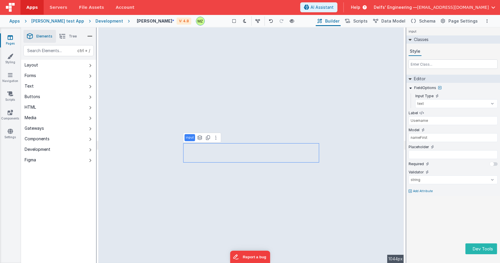
click at [424, 232] on div "input Classes Style Editor FieldOptions Input Type text number password email L…" at bounding box center [454, 146] width 94 height 236
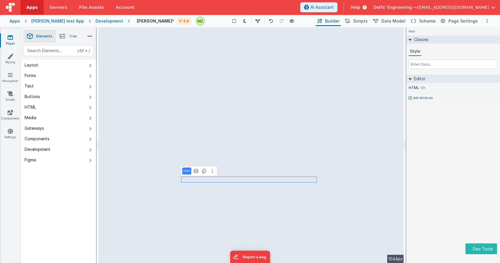
select select
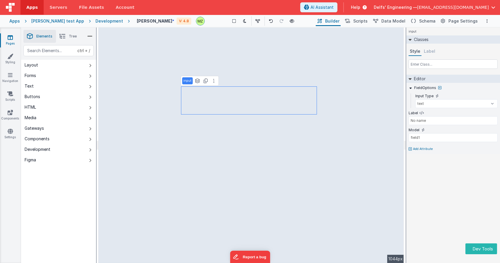
type input "Username"
select select "string"
type input "Username"
select select "string"
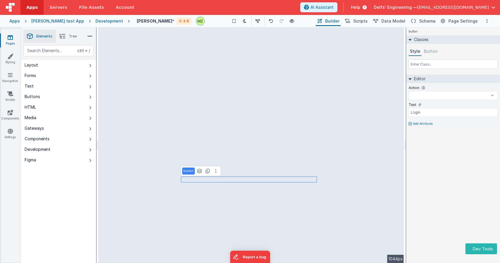
select select
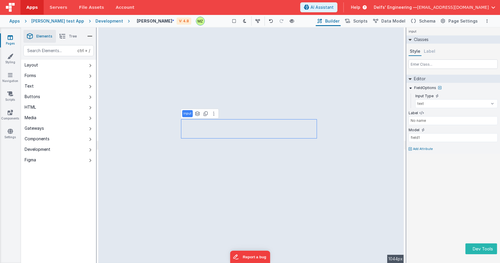
type input "Username"
select select "string"
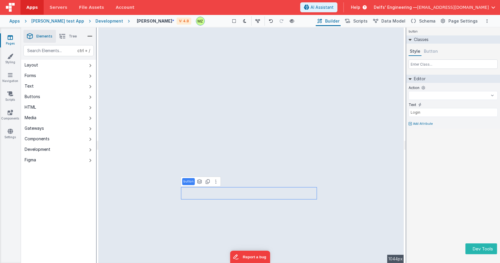
click at [412, 178] on div "button Classes Style Button Editor Action newActionScript2 onFormLoad BigFuncti…" at bounding box center [454, 146] width 94 height 236
select select
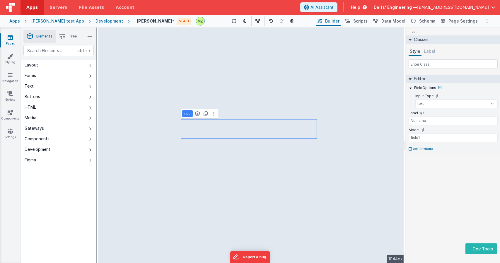
type input "Username"
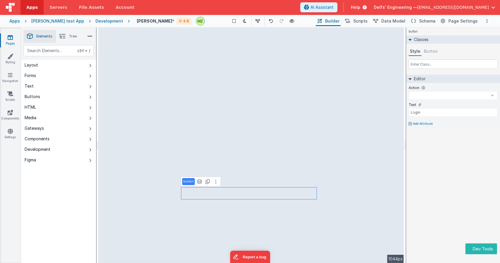
click at [417, 178] on div "button Classes Style Button Editor Action newActionScript2 onFormLoad BigFuncti…" at bounding box center [454, 146] width 94 height 236
select select
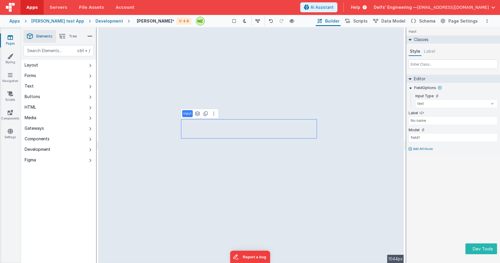
type input "Username"
select select "string"
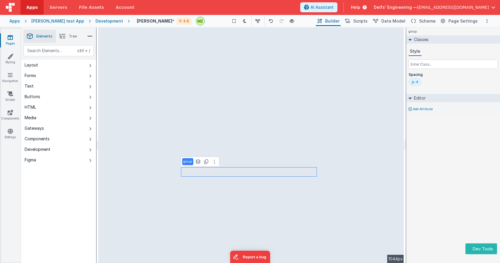
click at [81, 30] on div "Saved Duplicating Page" at bounding box center [271, 30] width 500 height 5
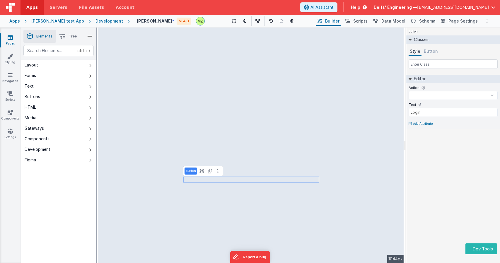
select select
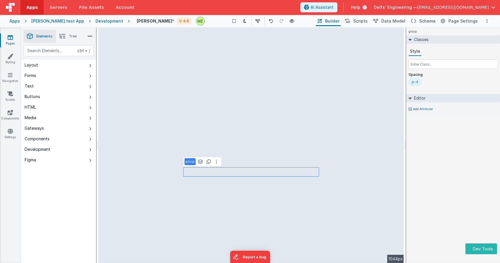
click at [89, 29] on div "Saved Duplicating Page" at bounding box center [271, 30] width 500 height 5
click at [471, 162] on div "group Classes Style Spacing p-4 Editor Add Attribute DEV: Focus DEV: builderTog…" at bounding box center [454, 146] width 94 height 236
click at [444, 183] on div "group Classes Style Spacing p-4 Editor Add Attribute DEV: Focus DEV: builderTog…" at bounding box center [454, 146] width 94 height 236
click at [472, 190] on div "group Classes Style Spacing p-4 Editor Add Attribute DEV: Focus DEV: builderTog…" at bounding box center [454, 146] width 94 height 236
click at [443, 125] on div "group Classes Style Spacing p-4 Editor Add Attribute DEV: Focus DEV: builderTog…" at bounding box center [454, 146] width 94 height 236
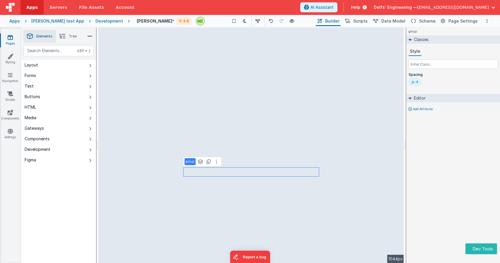
click at [438, 92] on div "Classes Style Spacing p-4" at bounding box center [454, 64] width 94 height 59
click at [427, 82] on div "p-4" at bounding box center [453, 83] width 89 height 10
click at [420, 65] on input "text" at bounding box center [453, 64] width 89 height 9
click at [417, 82] on div "p-4" at bounding box center [415, 82] width 6 height 5
click at [452, 138] on div "group Classes Style Spacing p-4 Editor Add Attribute DEV: Focus DEV: builderTog…" at bounding box center [454, 146] width 94 height 236
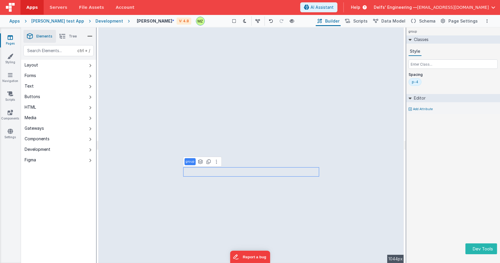
click at [81, 30] on div "Saved Duplicating Page" at bounding box center [271, 30] width 500 height 5
